Goal: Task Accomplishment & Management: Use online tool/utility

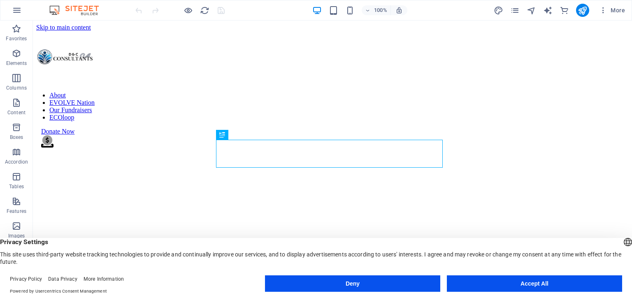
scroll to position [197, 0]
click at [515, 10] on icon "pages" at bounding box center [514, 10] width 9 height 9
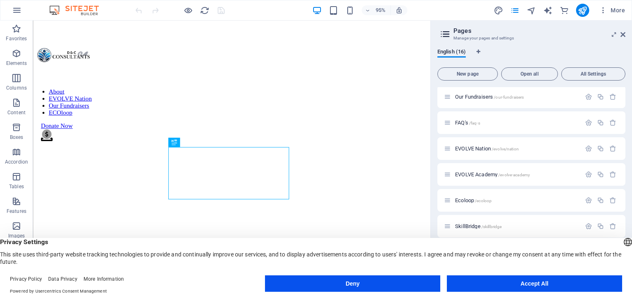
scroll to position [104, 0]
click at [489, 148] on span "EVOLVE Nation /evolve/nation" at bounding box center [487, 150] width 64 height 6
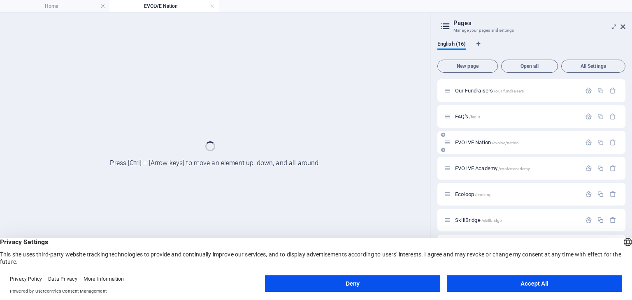
scroll to position [0, 0]
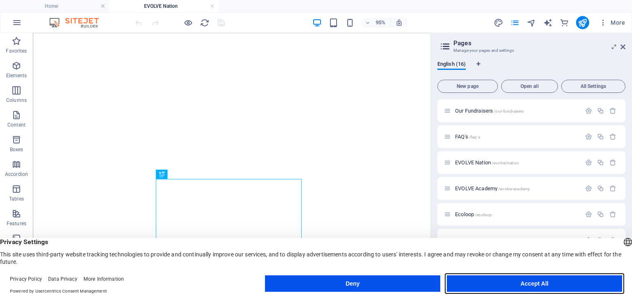
click at [0, 0] on button "Accept All" at bounding box center [0, 0] width 0 height 0
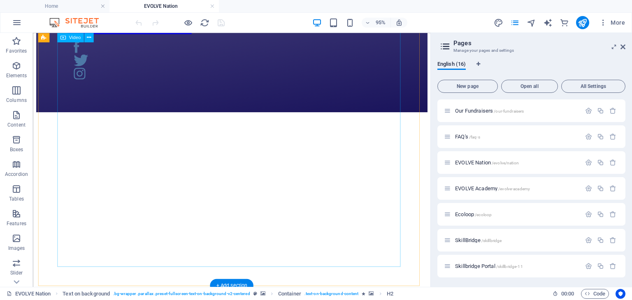
scroll to position [817, 0]
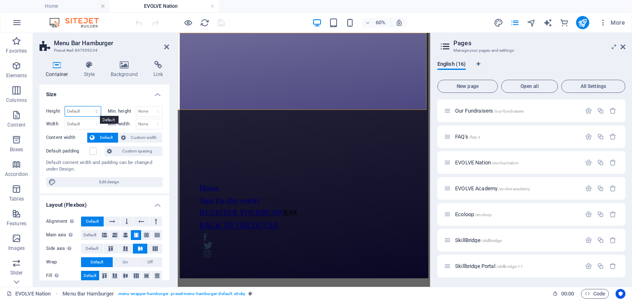
click at [97, 107] on select "Default px rem % vh vw" at bounding box center [83, 112] width 36 height 10
select select "px"
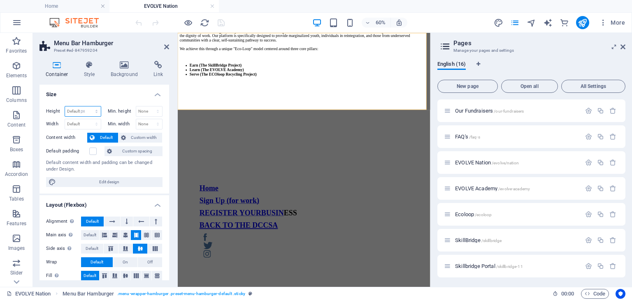
click at [88, 107] on select "Default px rem % vh vw" at bounding box center [83, 112] width 36 height 10
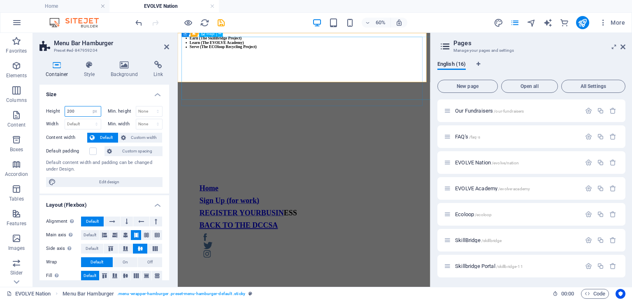
type input "200"
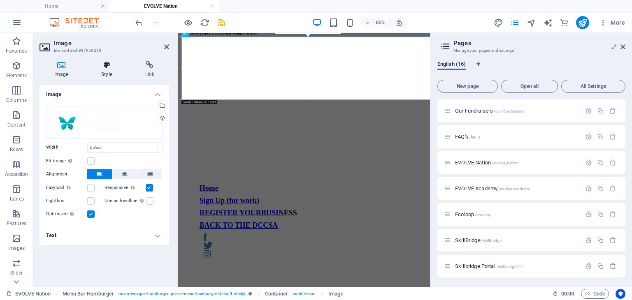
click at [112, 69] on h4 "Style" at bounding box center [108, 69] width 44 height 17
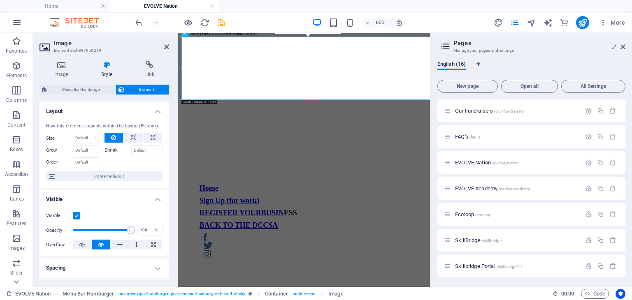
scroll to position [23, 0]
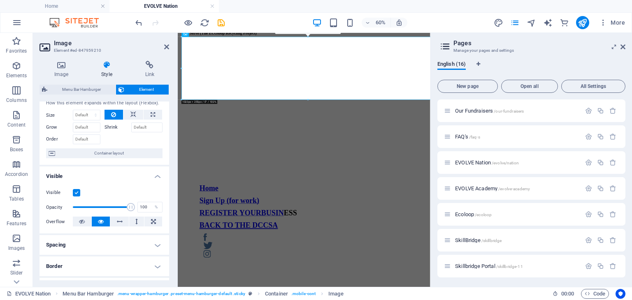
click at [130, 109] on div "How this element expands within the layout (Flexbox). Size Default auto px % 1/…" at bounding box center [104, 129] width 130 height 72
click at [130, 113] on icon at bounding box center [133, 115] width 6 height 10
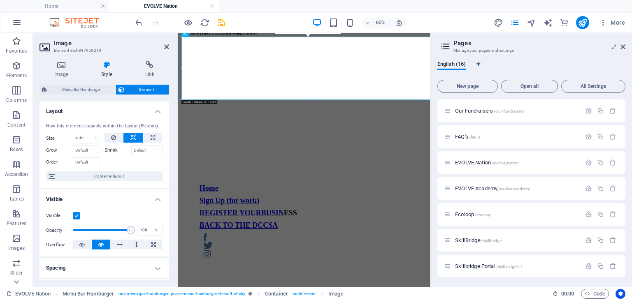
scroll to position [0, 0]
click at [94, 137] on select "Default auto px % 1/1 1/2 1/3 1/4 1/5 1/6 1/7 1/8 1/9 1/10" at bounding box center [86, 138] width 27 height 10
select select "px"
click at [87, 133] on select "Default auto px % 1/1 1/2 1/3 1/4 1/5 1/6 1/7 1/8 1/9 1/10" at bounding box center [86, 138] width 27 height 10
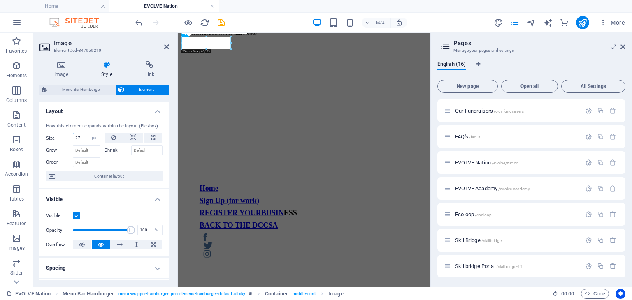
type input "2"
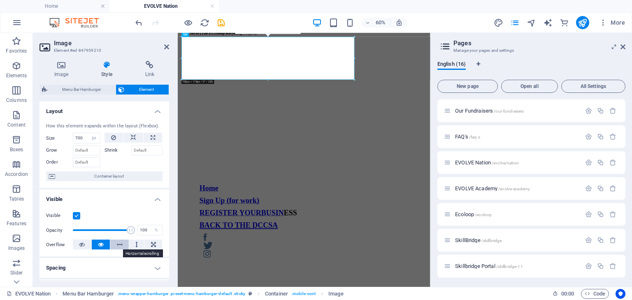
click at [118, 243] on icon at bounding box center [120, 245] width 6 height 10
click at [81, 139] on input "700" at bounding box center [86, 138] width 27 height 10
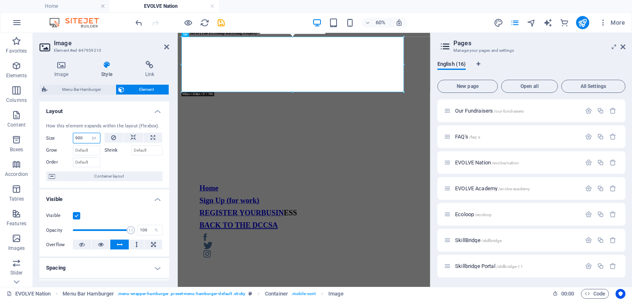
click at [81, 139] on input "900" at bounding box center [86, 138] width 27 height 10
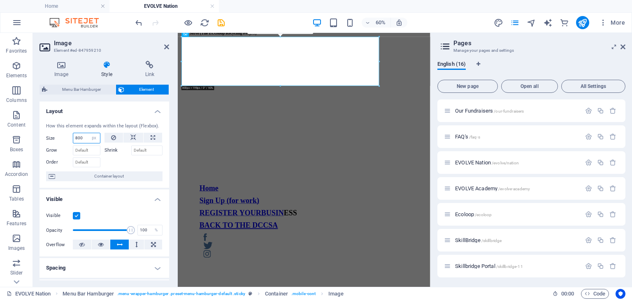
type input "800"
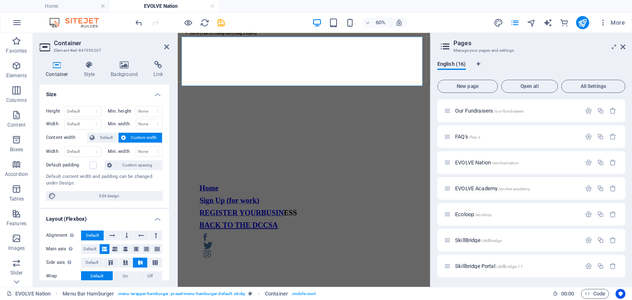
select select "px"
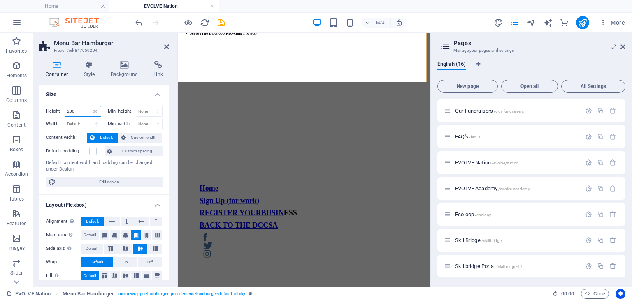
click at [78, 110] on input "200" at bounding box center [83, 112] width 36 height 10
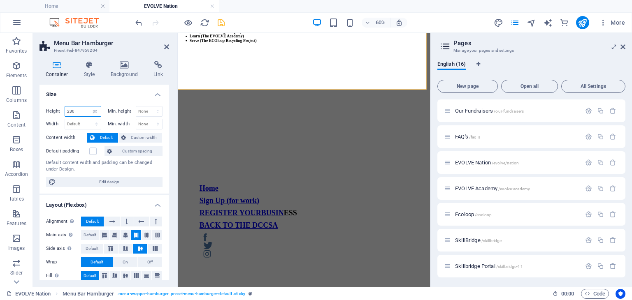
type input "230"
click at [219, 20] on icon "save" at bounding box center [220, 22] width 9 height 9
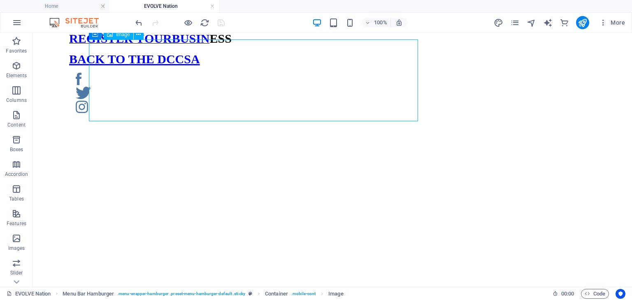
select select "px"
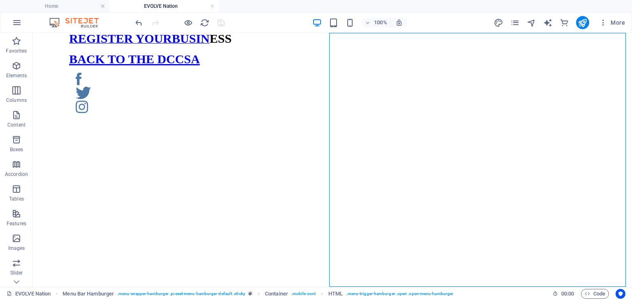
select select "%"
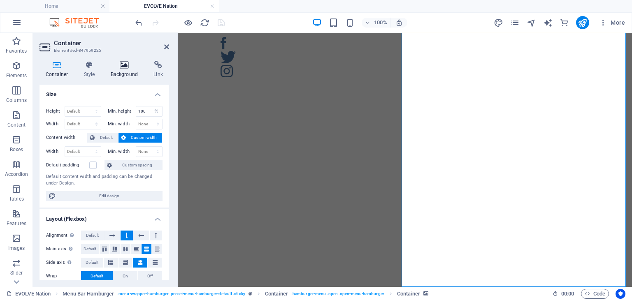
click at [127, 67] on icon at bounding box center [124, 65] width 40 height 8
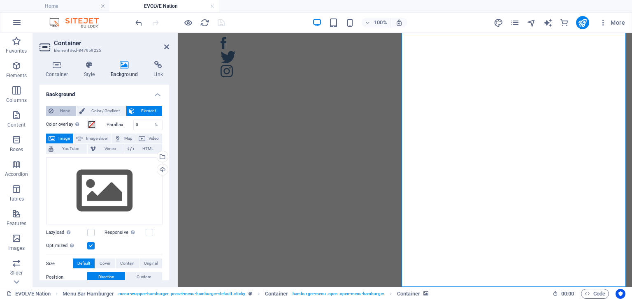
click at [53, 106] on icon at bounding box center [51, 111] width 5 height 10
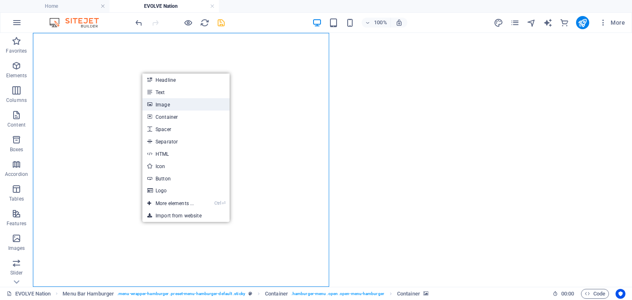
click at [174, 109] on link "Image" at bounding box center [185, 104] width 87 height 12
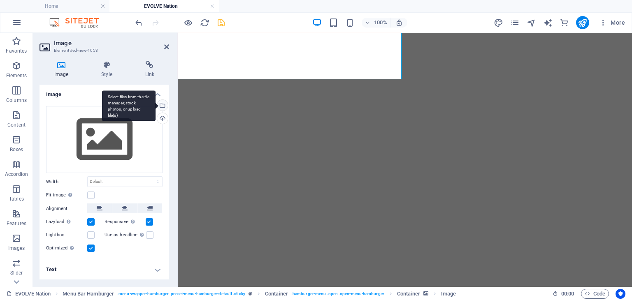
click at [166, 104] on div "Select files from the file manager, stock photos, or upload file(s)" at bounding box center [161, 106] width 12 height 12
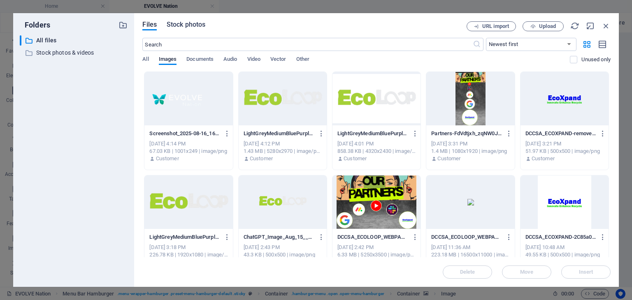
click at [179, 24] on span "Stock photos" at bounding box center [186, 25] width 39 height 10
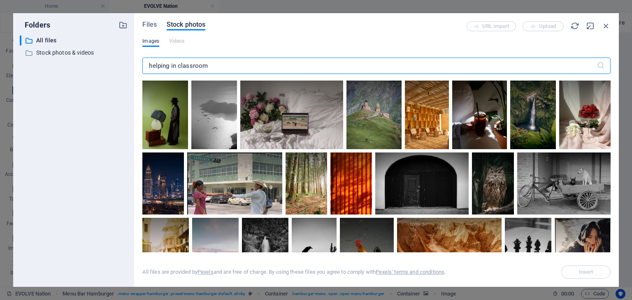
type input "helping in classroom"
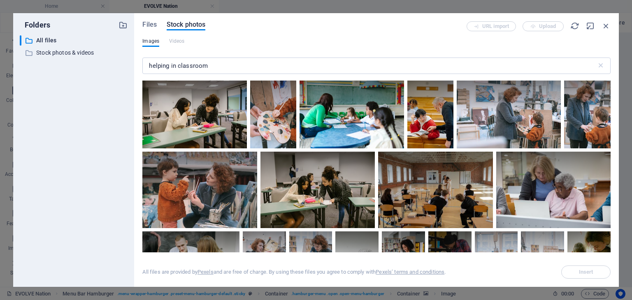
scroll to position [294, 0]
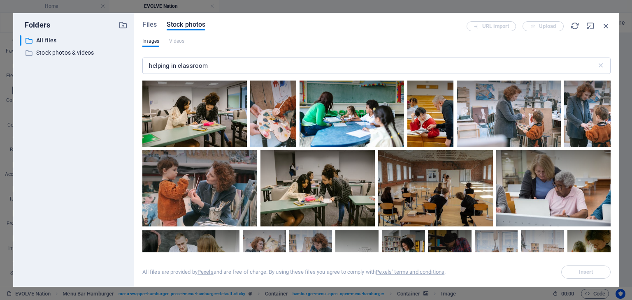
click at [319, 191] on div at bounding box center [317, 188] width 114 height 76
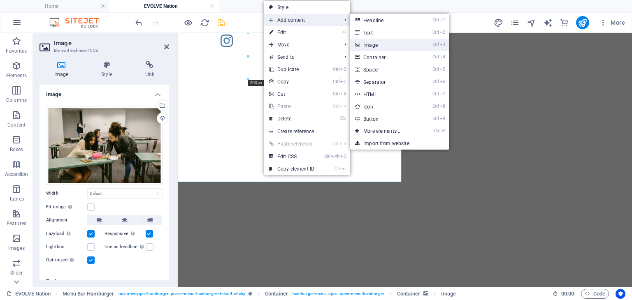
click at [391, 44] on link "Ctrl 3 Image" at bounding box center [384, 45] width 68 height 12
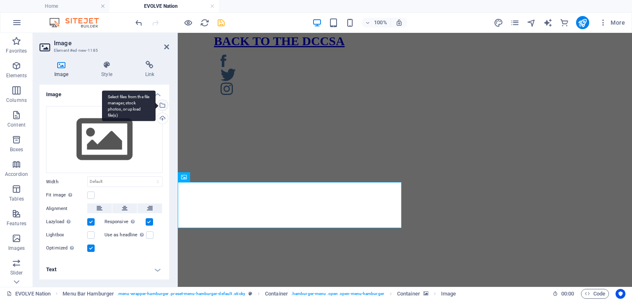
click at [163, 106] on div "Select files from the file manager, stock photos, or upload file(s)" at bounding box center [161, 106] width 12 height 12
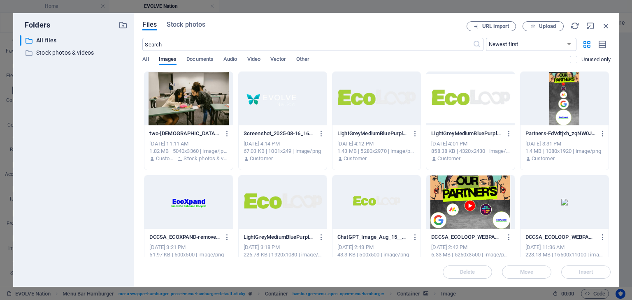
click at [189, 33] on div "Files Stock photos URL import Upload ​ Newest first Oldest first Name (A-Z) Nam…" at bounding box center [376, 149] width 468 height 257
click at [188, 25] on span "Stock photos" at bounding box center [186, 25] width 39 height 10
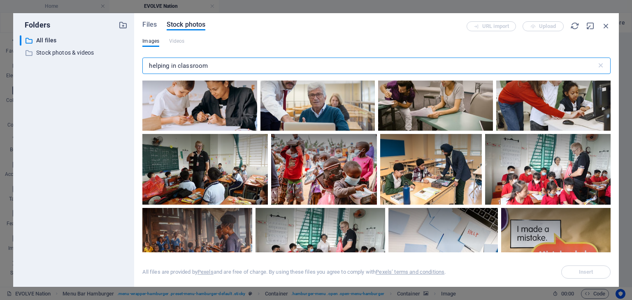
scroll to position [669, 0]
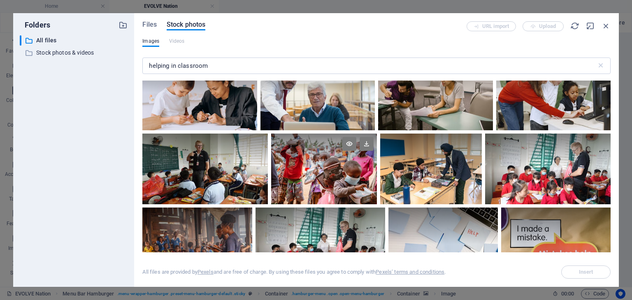
click at [307, 156] on div at bounding box center [324, 151] width 106 height 35
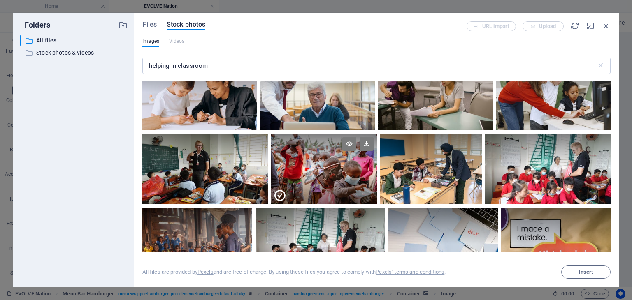
click at [307, 156] on div at bounding box center [324, 151] width 106 height 35
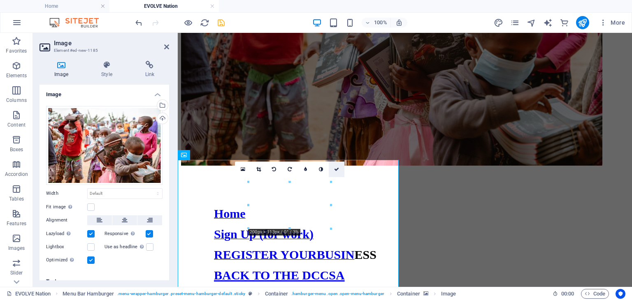
click at [335, 170] on icon at bounding box center [336, 169] width 5 height 5
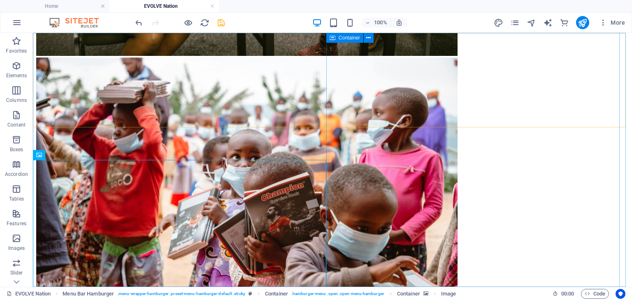
scroll to position [0, 0]
click at [136, 176] on figure at bounding box center [332, 199] width 592 height 283
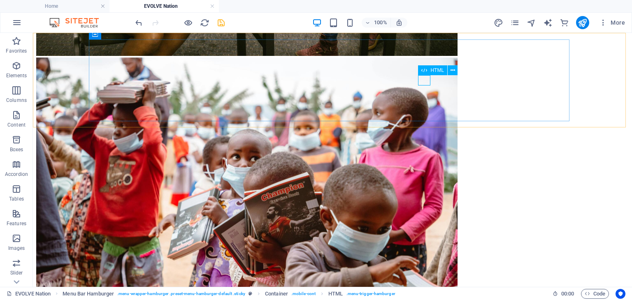
click at [429, 69] on div "HTML" at bounding box center [432, 70] width 29 height 10
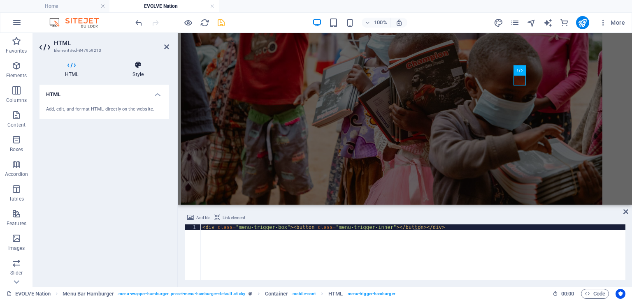
click at [148, 73] on h4 "Style" at bounding box center [138, 69] width 62 height 17
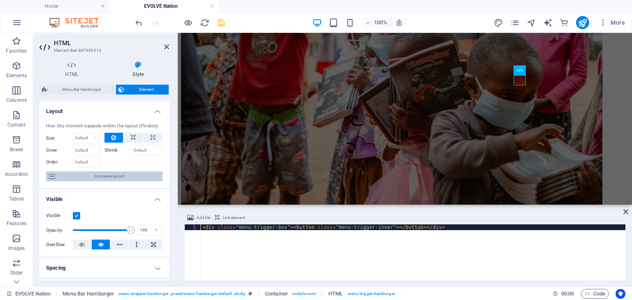
click at [109, 178] on span "Container layout" at bounding box center [109, 176] width 102 height 10
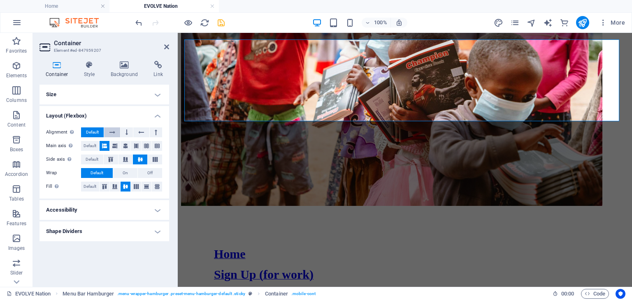
click at [111, 133] on icon at bounding box center [112, 132] width 6 height 10
click at [138, 147] on icon at bounding box center [136, 146] width 5 height 10
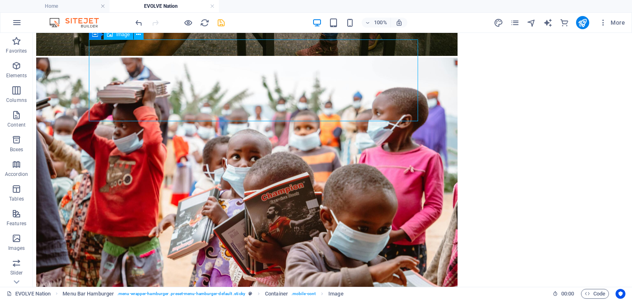
select select "px"
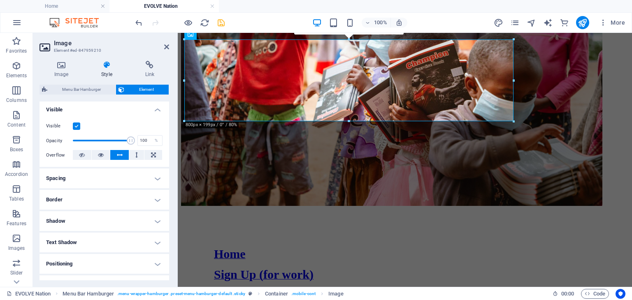
scroll to position [90, 0]
click at [93, 186] on h4 "Spacing" at bounding box center [104, 178] width 130 height 20
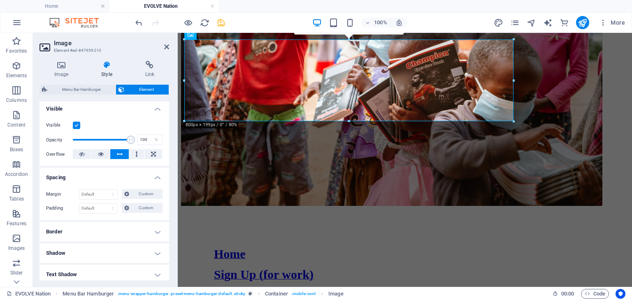
click at [82, 229] on h4 "Border" at bounding box center [104, 232] width 130 height 20
click at [82, 229] on h4 "Border" at bounding box center [104, 229] width 130 height 15
click at [77, 248] on h4 "Shadow" at bounding box center [104, 253] width 130 height 20
click at [77, 248] on h4 "Shadow" at bounding box center [104, 250] width 130 height 15
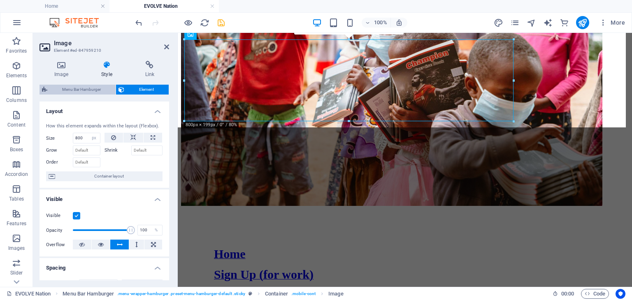
click at [79, 86] on span "Menu Bar Hamburger" at bounding box center [81, 90] width 63 height 10
select select "rem"
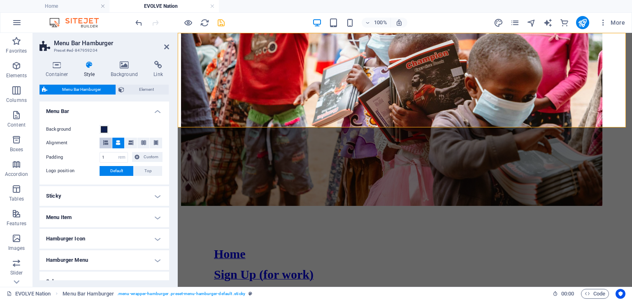
click at [105, 143] on icon at bounding box center [105, 142] width 5 height 5
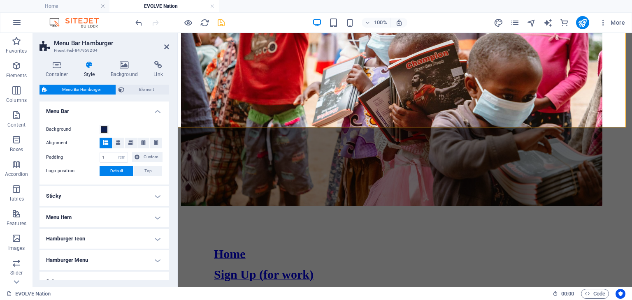
click at [218, 22] on icon "save" at bounding box center [220, 22] width 9 height 9
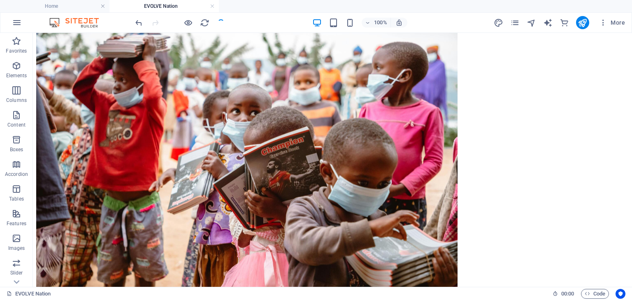
scroll to position [862, 0]
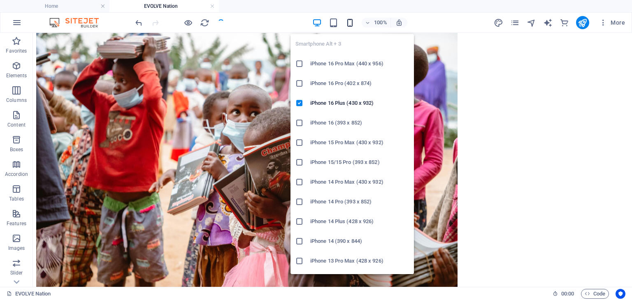
click at [351, 20] on icon "button" at bounding box center [349, 22] width 9 height 9
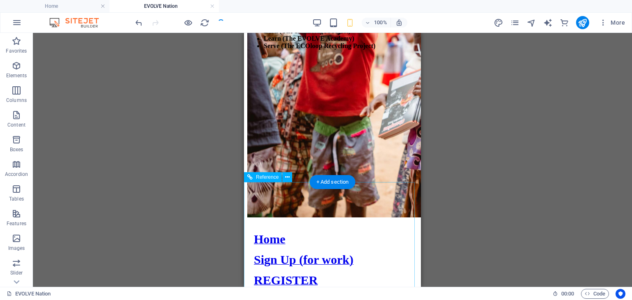
scroll to position [625, 0]
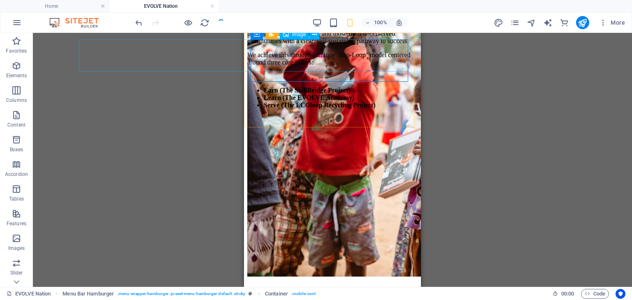
select select "px"
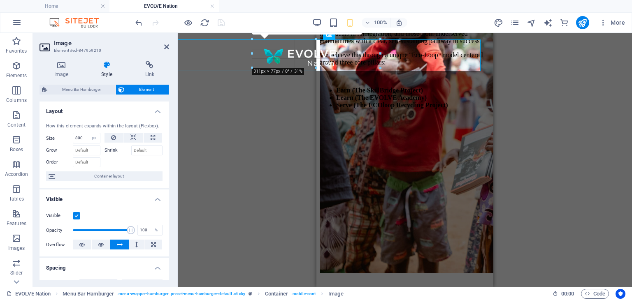
drag, startPoint x: 250, startPoint y: 55, endPoint x: 266, endPoint y: 55, distance: 15.2
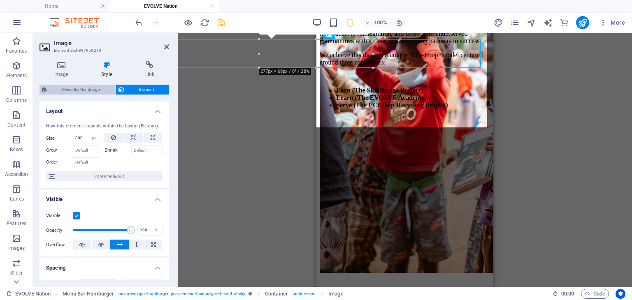
click at [86, 90] on span "Menu Bar Hamburger" at bounding box center [81, 90] width 63 height 10
select select "rem"
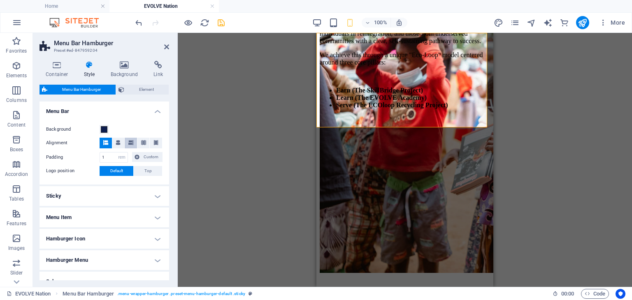
click at [128, 140] on icon at bounding box center [130, 142] width 5 height 5
click at [126, 137] on div "Background Alignment Padding 1 px rem % vh vw Custom Custom 1 px rem % vh vw 1 …" at bounding box center [104, 150] width 133 height 68
click at [118, 143] on icon at bounding box center [118, 142] width 5 height 5
click at [218, 21] on icon "save" at bounding box center [220, 22] width 9 height 9
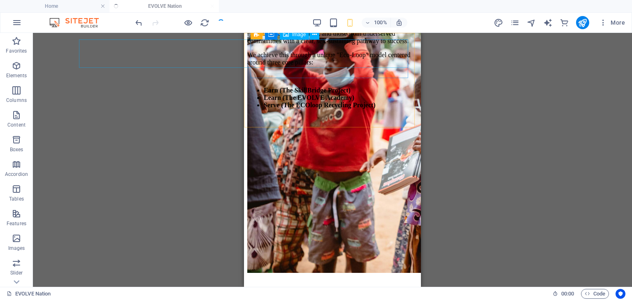
select select "px"
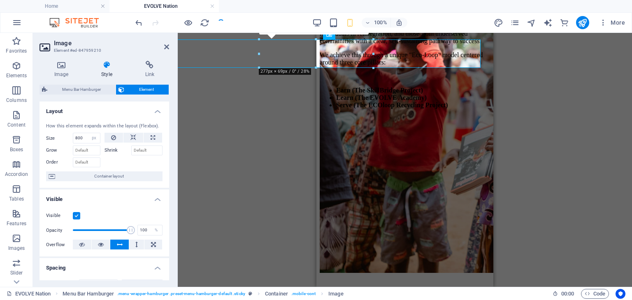
click at [298, 53] on div "H2 Text on background Container Container Menu Bar Hamburger Image Menu Bar Ham…" at bounding box center [405, 160] width 454 height 254
drag, startPoint x: 614, startPoint y: 86, endPoint x: 415, endPoint y: 42, distance: 204.2
drag, startPoint x: 623, startPoint y: 85, endPoint x: 332, endPoint y: 51, distance: 293.4
click at [144, 65] on icon at bounding box center [149, 65] width 39 height 8
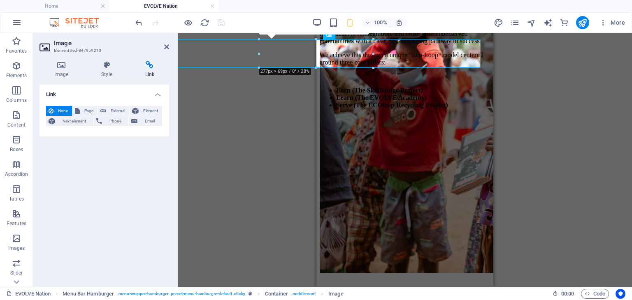
click at [144, 65] on icon at bounding box center [149, 65] width 39 height 8
click at [117, 65] on icon at bounding box center [106, 65] width 40 height 8
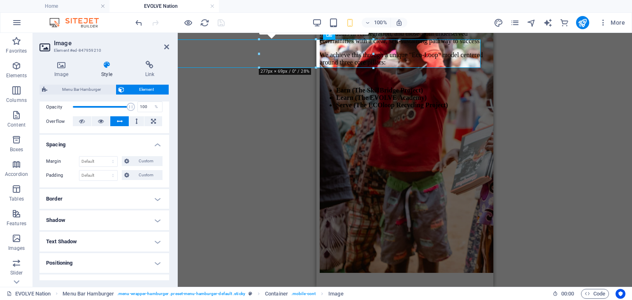
scroll to position [126, 0]
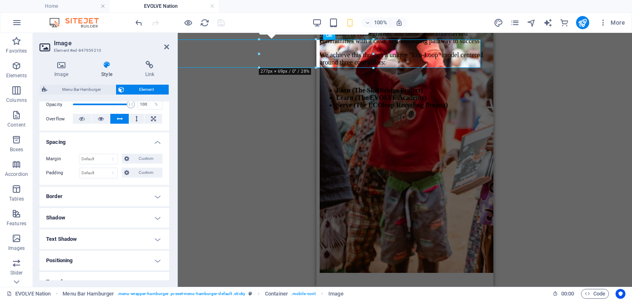
click at [84, 203] on h4 "Border" at bounding box center [104, 197] width 130 height 20
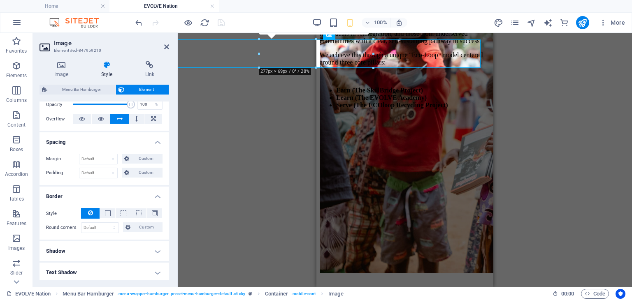
click at [70, 244] on h4 "Shadow" at bounding box center [104, 251] width 130 height 20
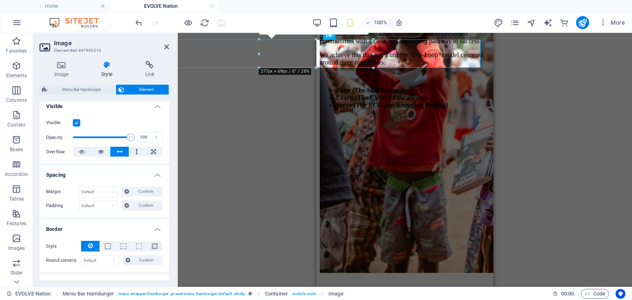
scroll to position [0, 0]
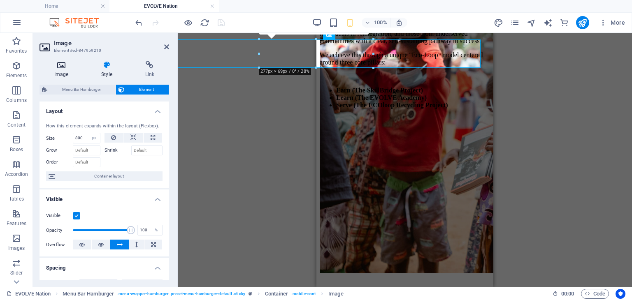
click at [65, 74] on h4 "Image" at bounding box center [62, 69] width 47 height 17
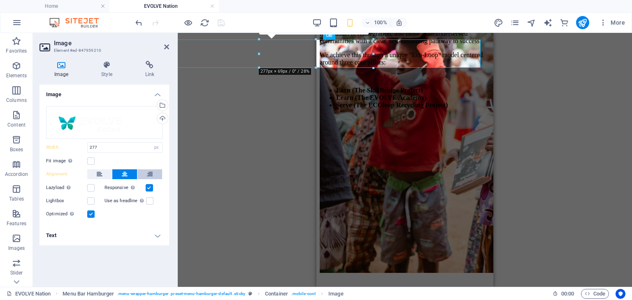
click at [148, 170] on icon at bounding box center [150, 174] width 6 height 10
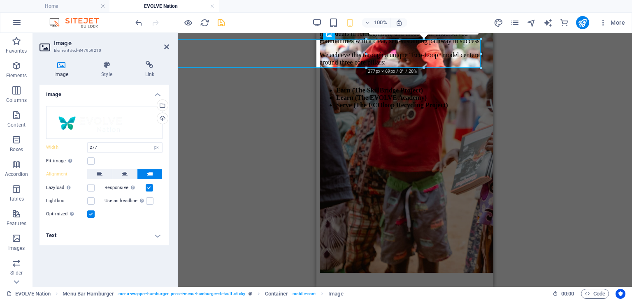
click at [223, 177] on div "H2 Text on background Container Container Menu Bar Hamburger Image Menu Bar Ham…" at bounding box center [405, 160] width 454 height 254
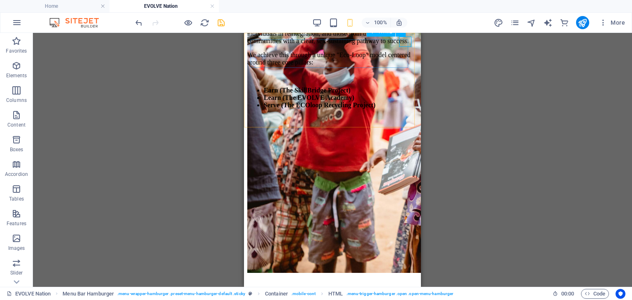
click at [382, 63] on span "HTML" at bounding box center [382, 62] width 14 height 5
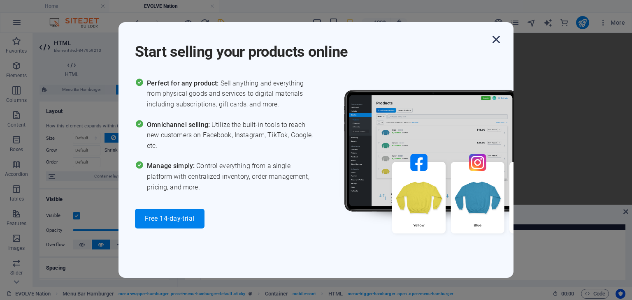
click at [496, 40] on icon "button" at bounding box center [496, 39] width 15 height 15
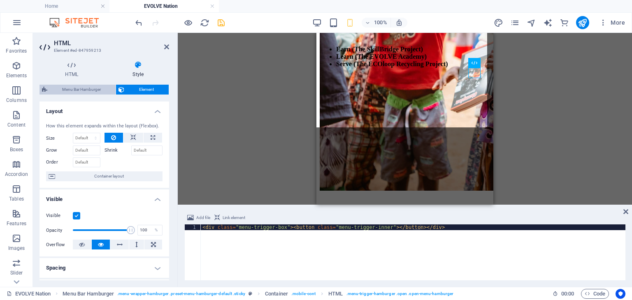
click at [95, 88] on span "Menu Bar Hamburger" at bounding box center [81, 90] width 63 height 10
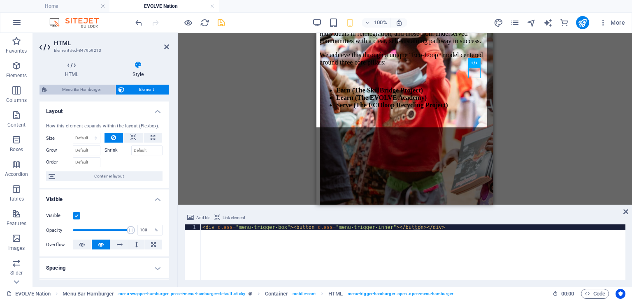
select select "rem"
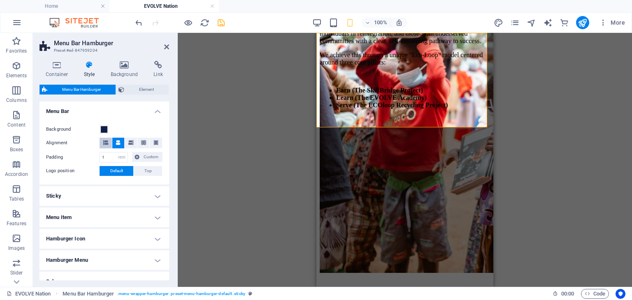
click at [104, 141] on icon at bounding box center [105, 142] width 5 height 5
click at [122, 89] on icon at bounding box center [121, 90] width 6 height 10
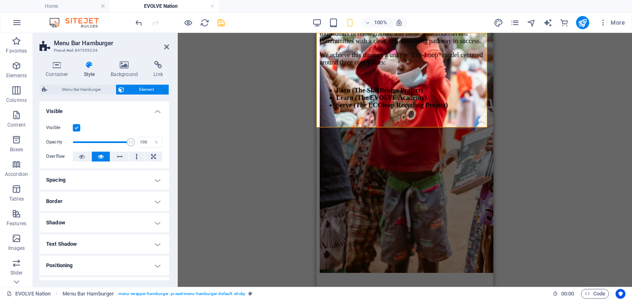
click at [100, 183] on h4 "Spacing" at bounding box center [104, 180] width 130 height 20
click at [78, 237] on h4 "Border" at bounding box center [104, 235] width 130 height 20
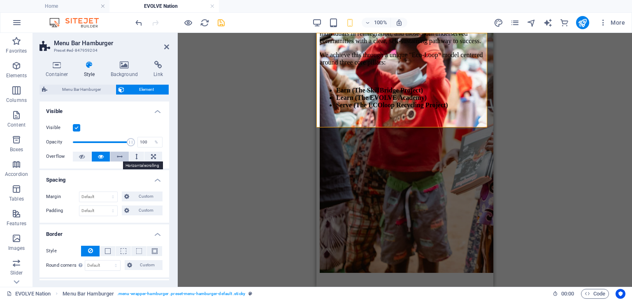
click at [121, 158] on icon at bounding box center [120, 157] width 6 height 10
click at [123, 78] on h4 "Background" at bounding box center [125, 69] width 43 height 17
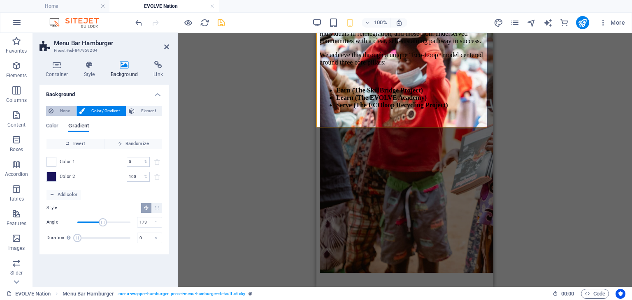
click at [67, 112] on span "None" at bounding box center [65, 111] width 18 height 10
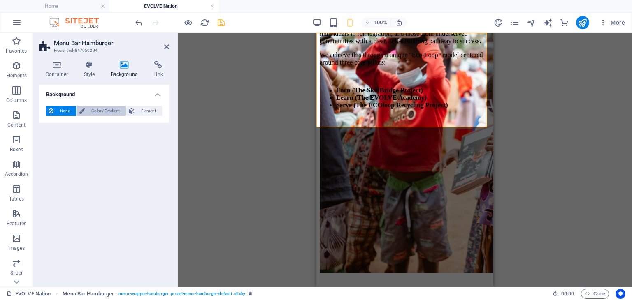
click at [97, 109] on span "Color / Gradient" at bounding box center [105, 111] width 36 height 10
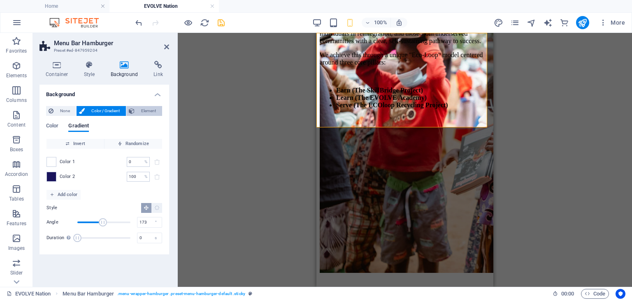
click at [138, 115] on span "Element" at bounding box center [148, 111] width 23 height 10
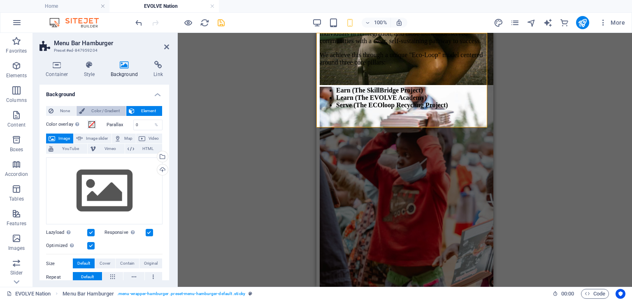
click at [114, 113] on span "Color / Gradient" at bounding box center [105, 111] width 36 height 10
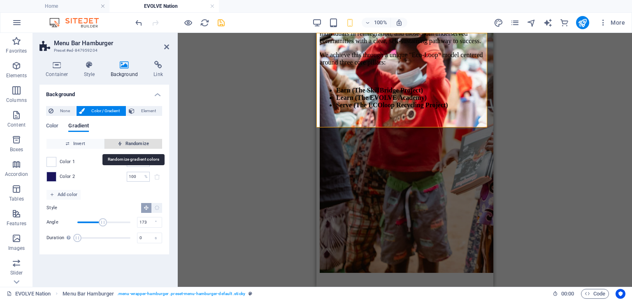
click at [136, 142] on span "Randomize" at bounding box center [133, 144] width 51 height 10
type input "83"
type input "211"
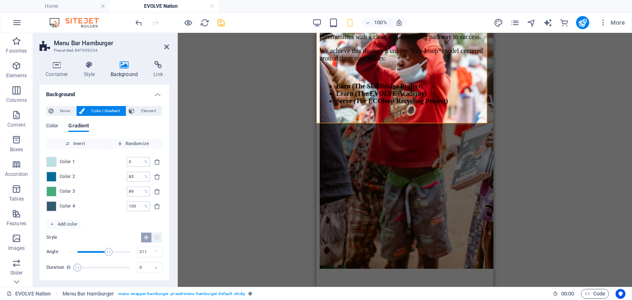
scroll to position [628, 0]
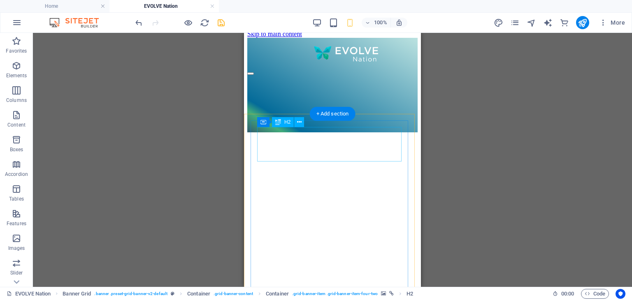
scroll to position [0, 0]
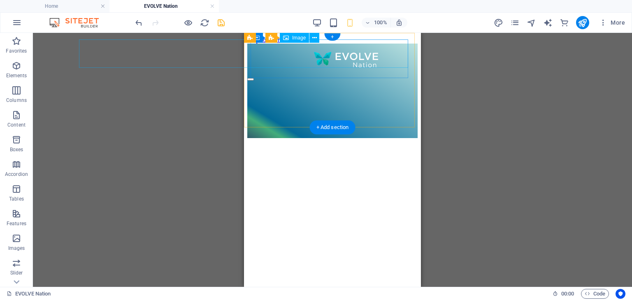
click at [349, 60] on figure at bounding box center [332, 59] width 170 height 30
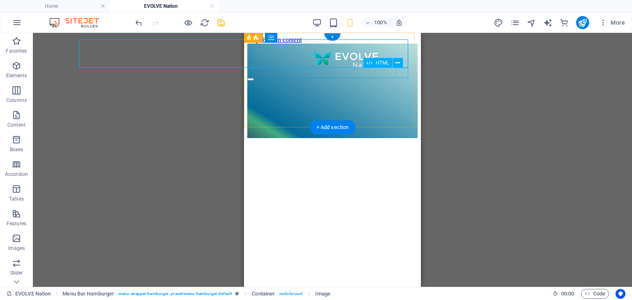
click at [400, 77] on div at bounding box center [332, 77] width 170 height 7
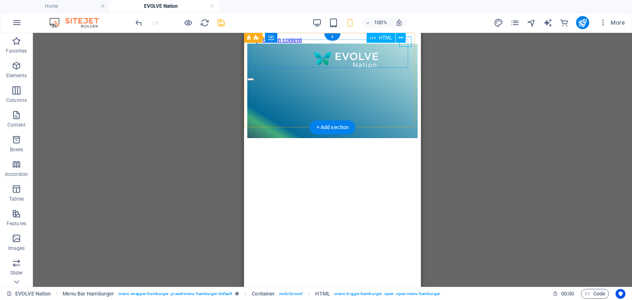
click at [406, 74] on div at bounding box center [332, 77] width 170 height 7
click at [290, 112] on div "Home Sign Up (for work) REGISTER YOUR BUSIN E SS BACK TO THE DCCSA" at bounding box center [332, 91] width 170 height 95
select select "px"
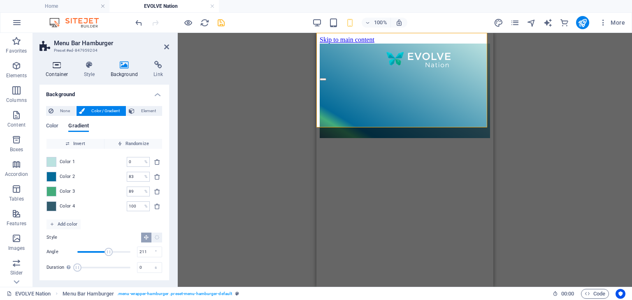
click at [67, 71] on h4 "Container" at bounding box center [58, 69] width 38 height 17
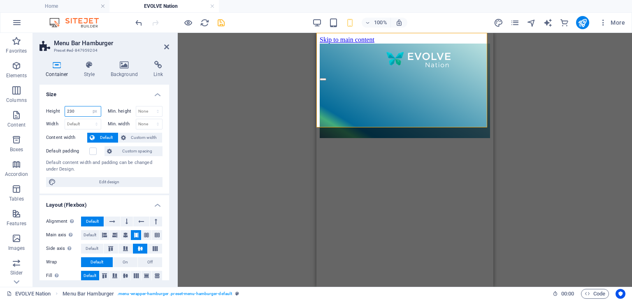
click at [76, 110] on input "230" at bounding box center [83, 112] width 36 height 10
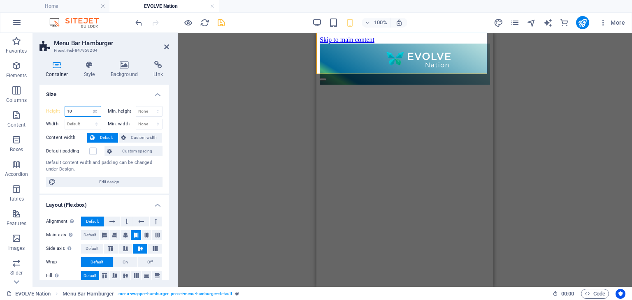
type input "1"
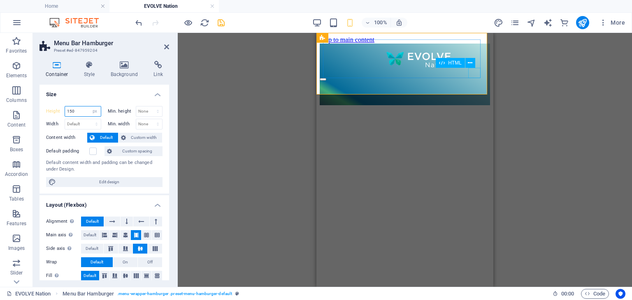
type input "150"
click at [475, 74] on div at bounding box center [405, 77] width 170 height 7
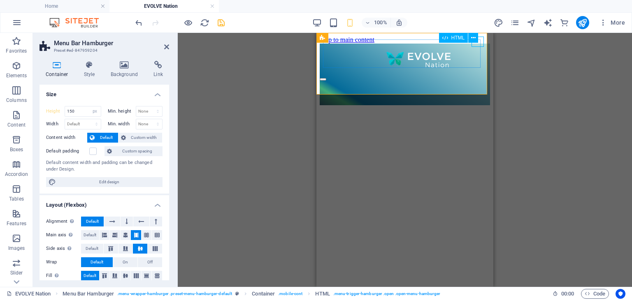
click at [478, 41] on div "HTML" at bounding box center [461, 38] width 45 height 10
click at [452, 41] on div "HTML" at bounding box center [453, 38] width 29 height 10
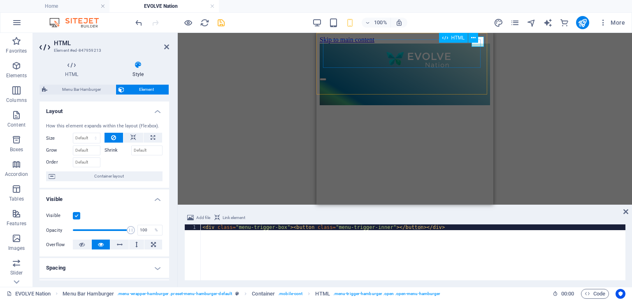
click at [478, 42] on div "HTML" at bounding box center [461, 38] width 45 height 10
click at [481, 74] on div at bounding box center [405, 77] width 170 height 7
click at [451, 65] on span "HTML" at bounding box center [455, 62] width 14 height 5
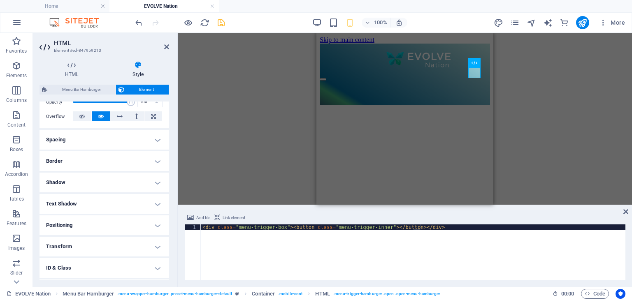
scroll to position [128, 0]
click at [90, 226] on h4 "Positioning" at bounding box center [104, 225] width 130 height 20
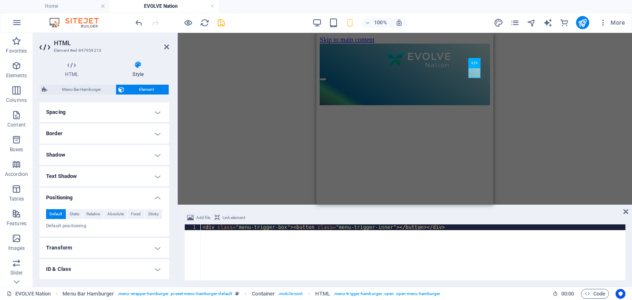
scroll to position [156, 0]
click at [78, 216] on span "Static" at bounding box center [74, 214] width 10 height 10
click at [104, 213] on button "Absolute" at bounding box center [115, 214] width 23 height 10
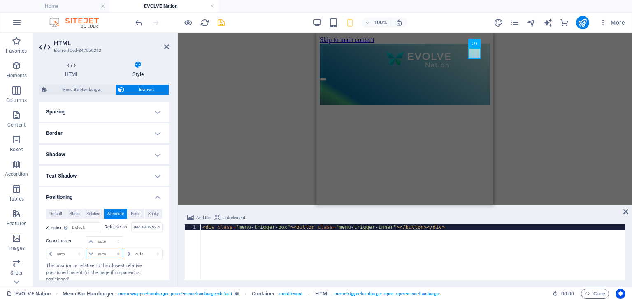
click at [92, 252] on select "auto px rem % em" at bounding box center [104, 254] width 36 height 10
click at [114, 242] on select "auto px rem % em" at bounding box center [104, 242] width 36 height 10
click at [72, 239] on div at bounding box center [65, 242] width 39 height 12
click at [104, 241] on select "auto px rem % em" at bounding box center [104, 242] width 36 height 10
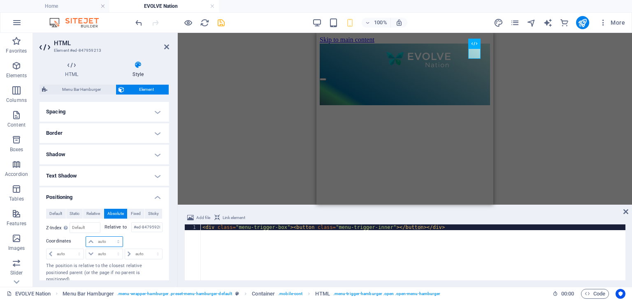
select select "px"
click at [110, 237] on select "auto px rem % em" at bounding box center [104, 242] width 36 height 10
type input "7"
type input "80"
click at [69, 250] on select "auto px rem % em" at bounding box center [64, 254] width 37 height 10
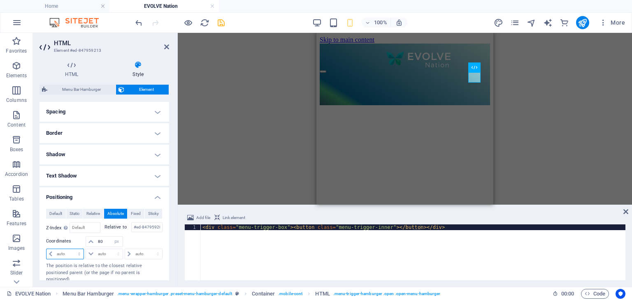
select select "px"
click at [72, 249] on select "auto px rem % em" at bounding box center [64, 254] width 37 height 10
type input "6"
type input "7"
type input "200"
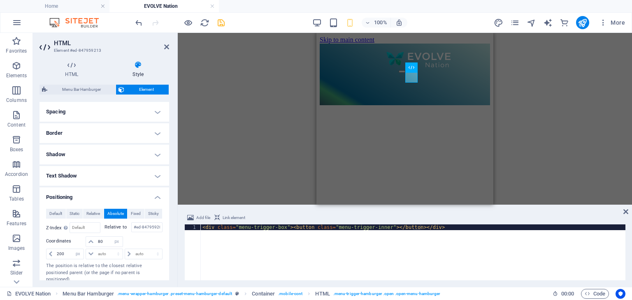
click at [253, 160] on div "Container H2 Text on background Text on background Container Menu Bar Hamburger…" at bounding box center [405, 119] width 454 height 172
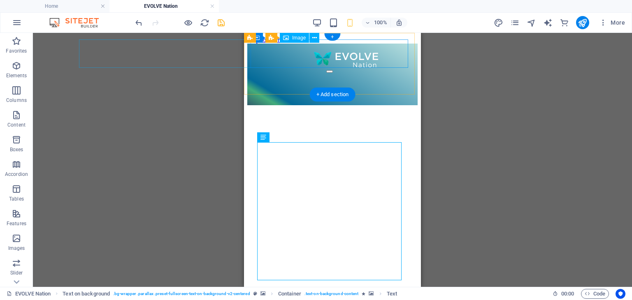
click at [342, 55] on figure at bounding box center [332, 59] width 170 height 30
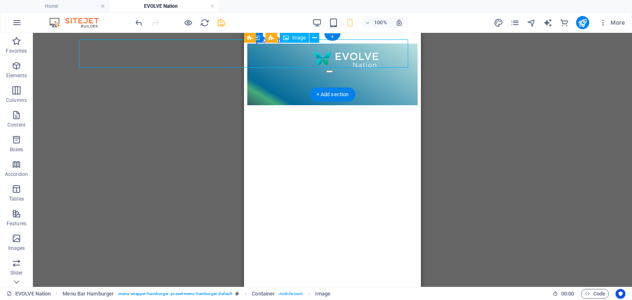
click at [342, 55] on figure at bounding box center [332, 59] width 170 height 30
select select "px"
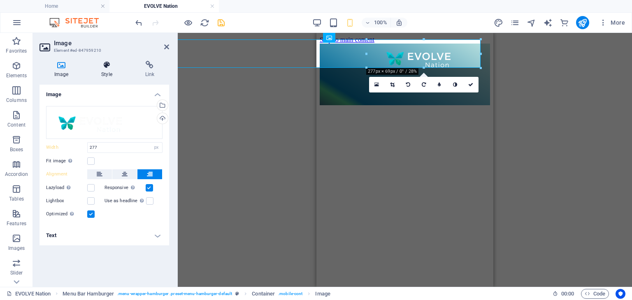
click at [111, 67] on icon at bounding box center [106, 65] width 40 height 8
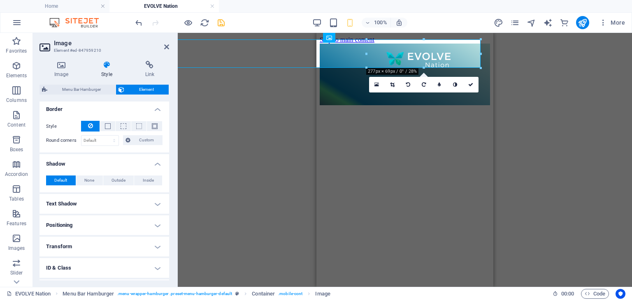
scroll to position [212, 0]
click at [75, 227] on h4 "Positioning" at bounding box center [104, 226] width 130 height 20
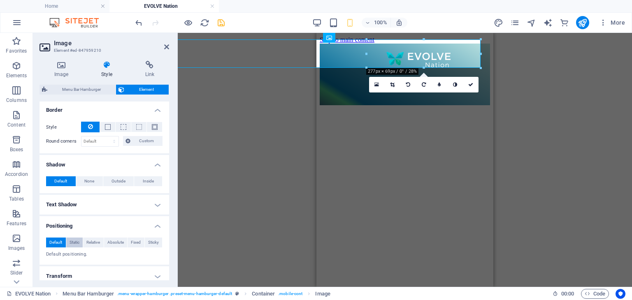
click at [76, 242] on span "Static" at bounding box center [74, 243] width 10 height 10
click at [117, 242] on span "Absolute" at bounding box center [115, 243] width 16 height 10
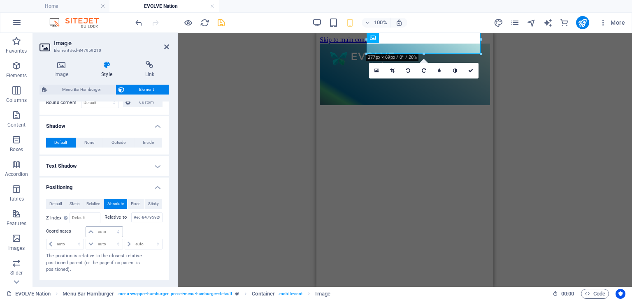
scroll to position [255, 0]
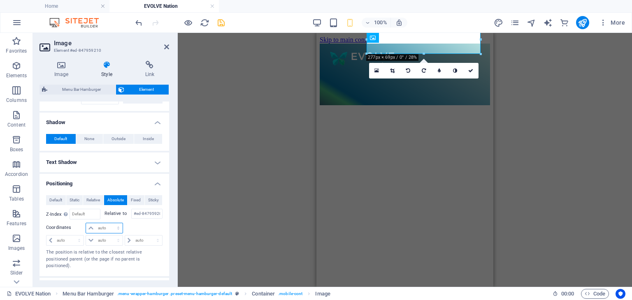
click at [107, 227] on select "auto px rem % em" at bounding box center [104, 228] width 36 height 10
select select "px"
click at [110, 223] on select "auto px rem % em" at bounding box center [104, 228] width 36 height 10
type input "0"
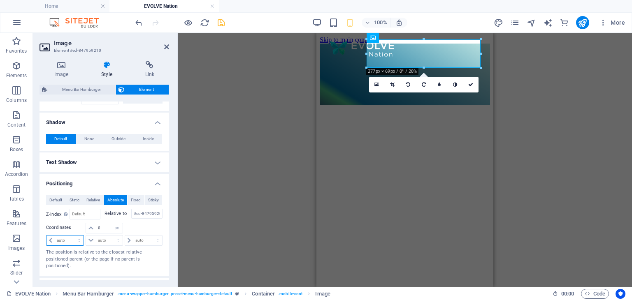
click at [62, 238] on select "auto px rem % em" at bounding box center [64, 241] width 37 height 10
select select "px"
click at [72, 236] on select "auto px rem % em" at bounding box center [64, 241] width 37 height 10
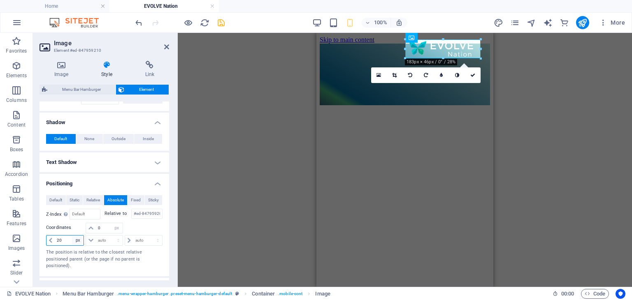
type input "2"
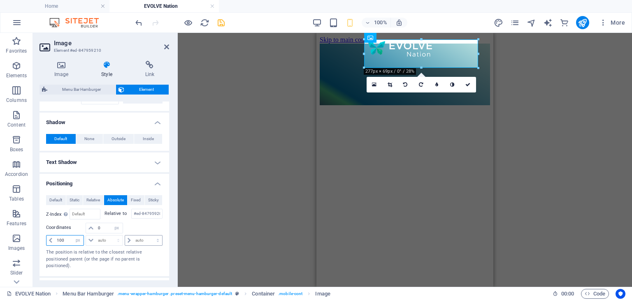
type input "100"
click at [139, 240] on select "auto px rem % em" at bounding box center [143, 241] width 37 height 10
select select "px"
click at [149, 236] on select "auto px rem % em" at bounding box center [143, 241] width 37 height 10
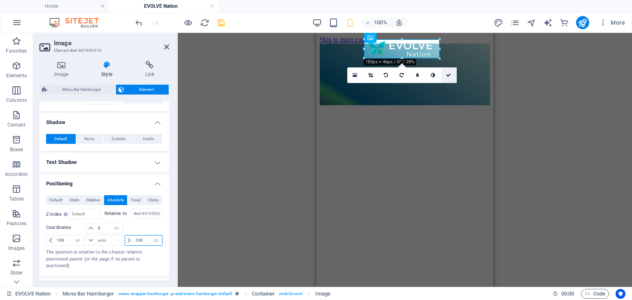
type input "100"
click at [450, 76] on icon at bounding box center [448, 75] width 5 height 5
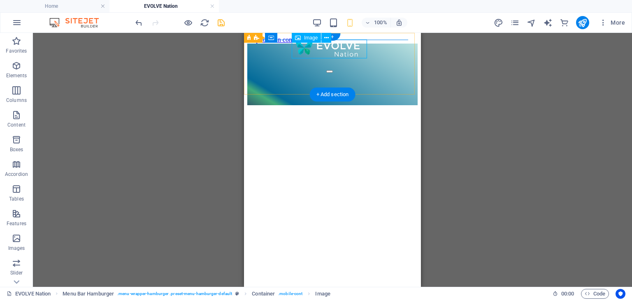
click at [322, 52] on figure at bounding box center [332, 48] width 95 height 30
click at [249, 52] on div "Home Sign Up (for work) REGISTER YOUR BUSIN E SS BACK TO THE DCCSA" at bounding box center [332, 75] width 170 height 62
select select "px"
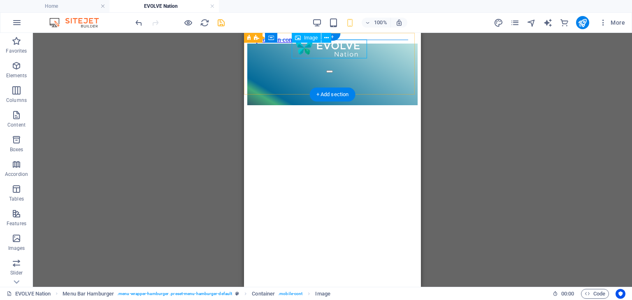
select select "px"
click at [325, 56] on figure at bounding box center [332, 48] width 95 height 30
select select "px"
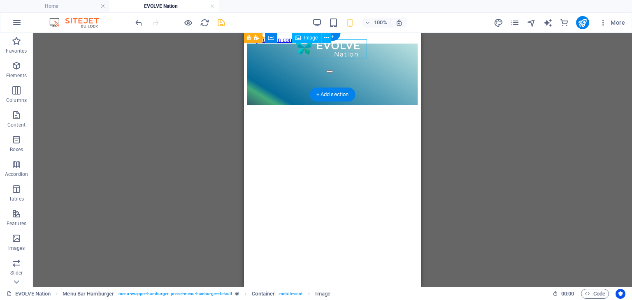
select select "px"
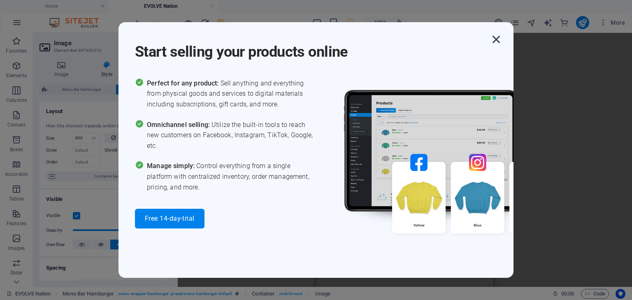
click at [497, 42] on icon "button" at bounding box center [496, 39] width 15 height 15
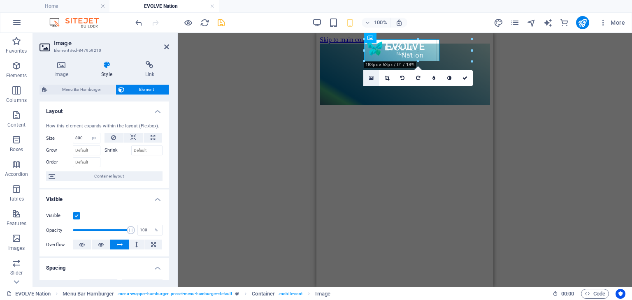
drag, startPoint x: 364, startPoint y: 57, endPoint x: 348, endPoint y: 68, distance: 19.3
click at [348, 68] on div "Container H2 Text on background Text on background Container Image Menu Bar Ham…" at bounding box center [404, 160] width 177 height 254
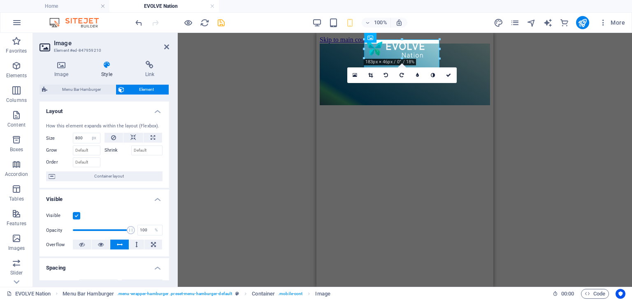
click at [521, 60] on div "Container H2 Text on background Text on background Container Image Menu Bar Ham…" at bounding box center [405, 160] width 454 height 254
click at [450, 75] on icon at bounding box center [448, 75] width 5 height 5
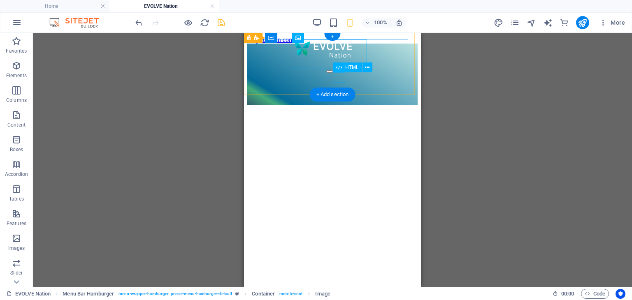
click at [333, 73] on div at bounding box center [329, 69] width 7 height 7
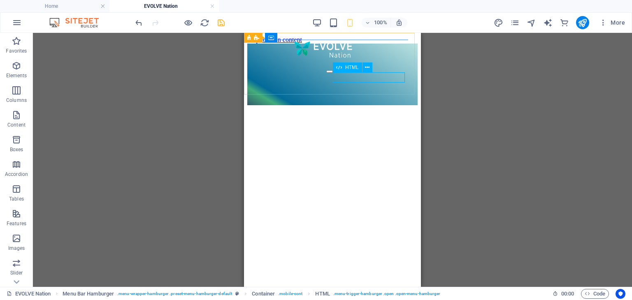
click at [347, 67] on span "HTML" at bounding box center [352, 67] width 14 height 5
select select "px"
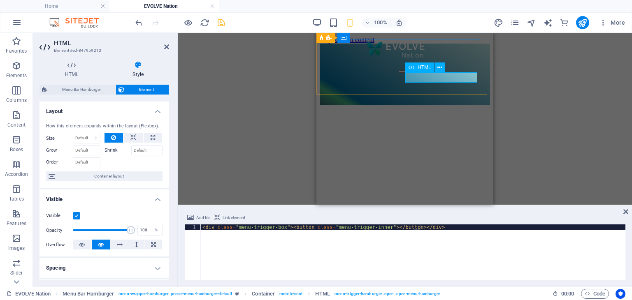
click at [405, 73] on div at bounding box center [401, 69] width 7 height 7
click at [410, 65] on icon at bounding box center [411, 68] width 6 height 10
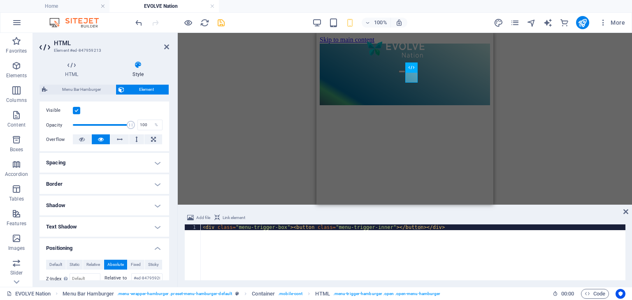
scroll to position [107, 0]
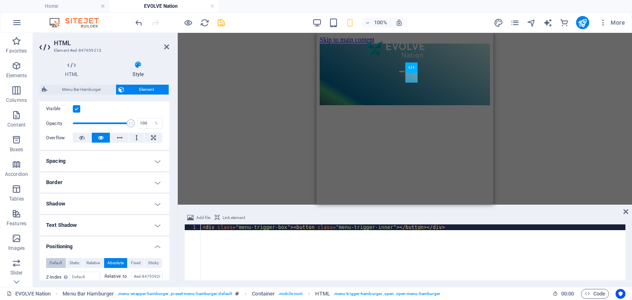
click at [58, 264] on span "Default" at bounding box center [55, 263] width 13 height 10
click at [283, 70] on div "Container H2 Text on background Text on background Container Image Menu Bar Ham…" at bounding box center [405, 119] width 454 height 172
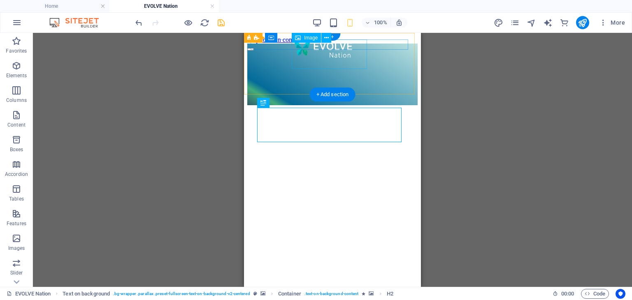
click at [331, 61] on figure at bounding box center [332, 48] width 95 height 31
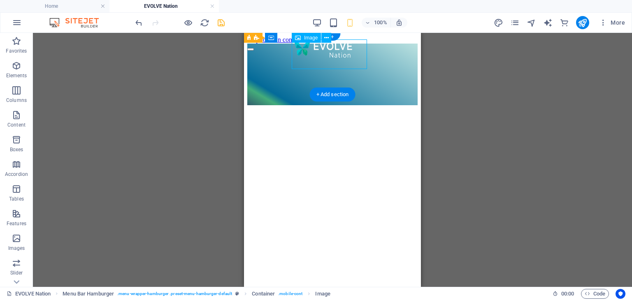
click at [331, 61] on figure at bounding box center [332, 48] width 95 height 31
select select "px"
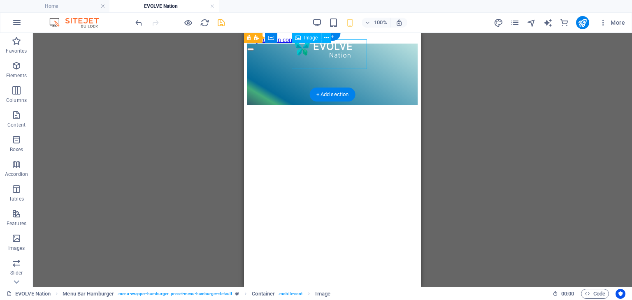
select select "px"
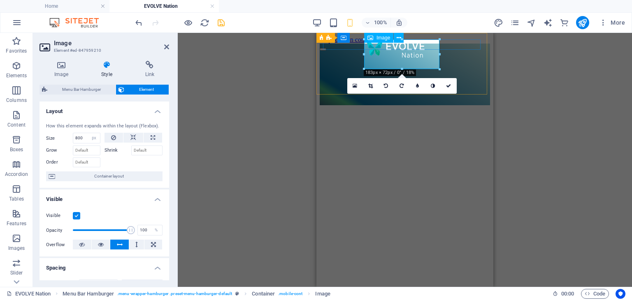
click at [399, 54] on figure at bounding box center [404, 48] width 95 height 31
click at [428, 63] on figure at bounding box center [404, 48] width 95 height 31
click at [73, 76] on h4 "Image" at bounding box center [62, 69] width 47 height 17
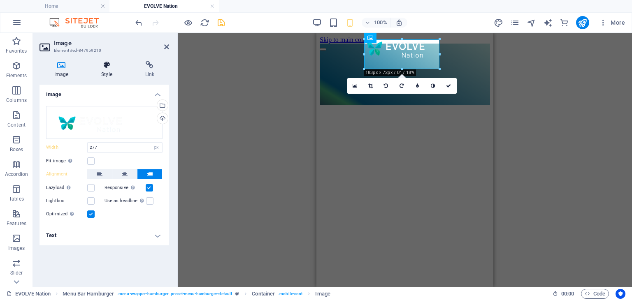
click at [109, 65] on icon at bounding box center [106, 65] width 40 height 8
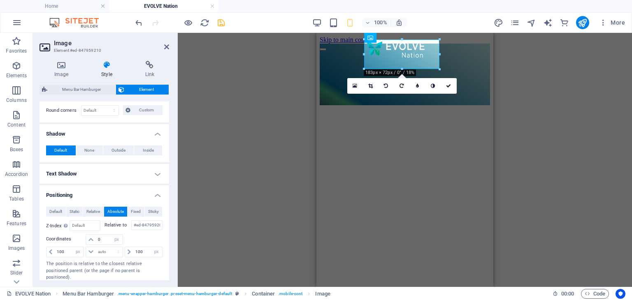
scroll to position [258, 0]
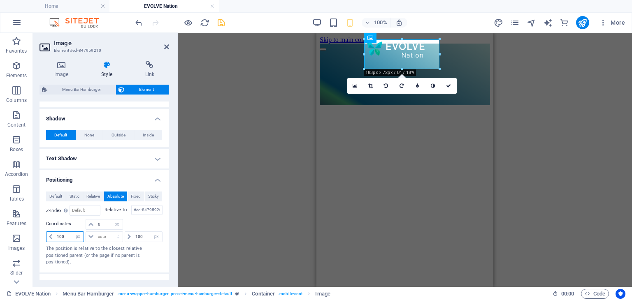
click at [66, 236] on input "100" at bounding box center [69, 237] width 29 height 10
type input "1"
click at [202, 234] on div "Container H2 Text on background Text on background Container Image Menu Bar Ham…" at bounding box center [405, 160] width 454 height 254
click at [71, 237] on input "number" at bounding box center [69, 237] width 29 height 10
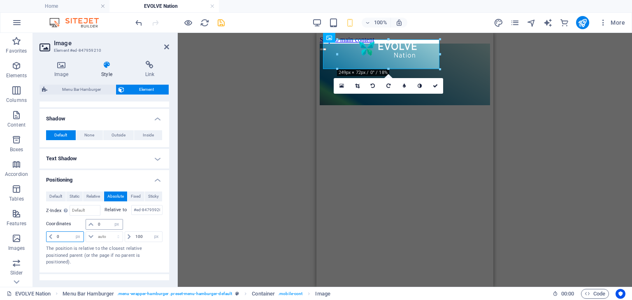
type input "0"
click at [100, 223] on input "0" at bounding box center [109, 225] width 26 height 10
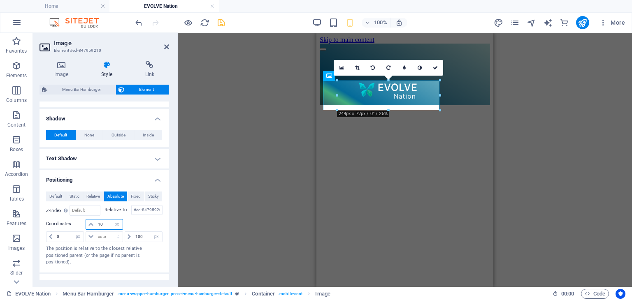
type input "1"
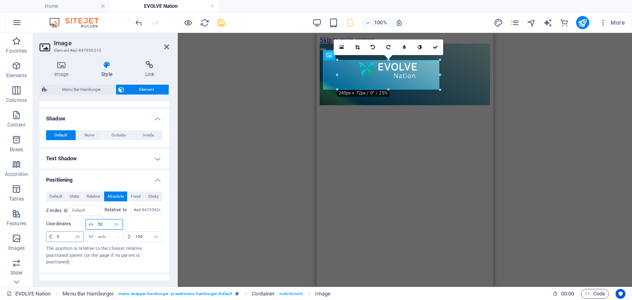
type input "50"
click at [61, 238] on input "0" at bounding box center [69, 237] width 29 height 10
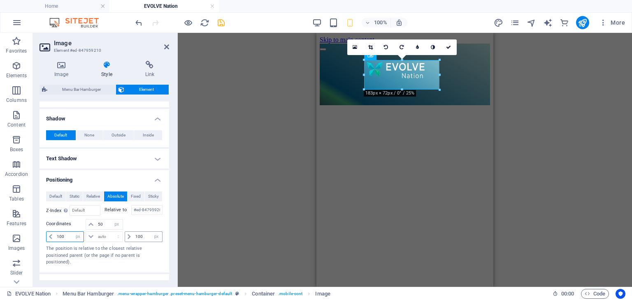
type input "100"
click at [140, 236] on input "100" at bounding box center [147, 237] width 29 height 10
type input "1"
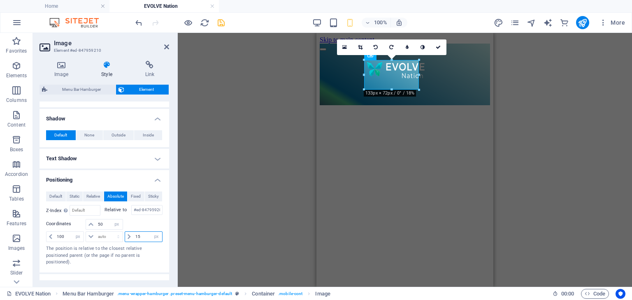
type input "1"
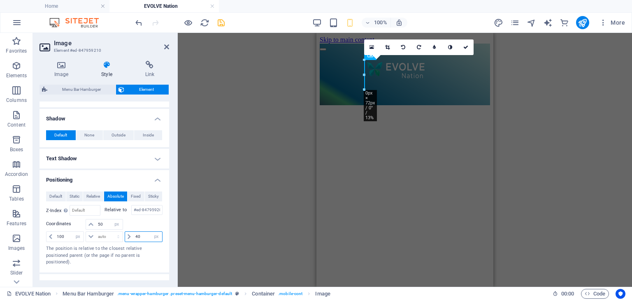
type input "4"
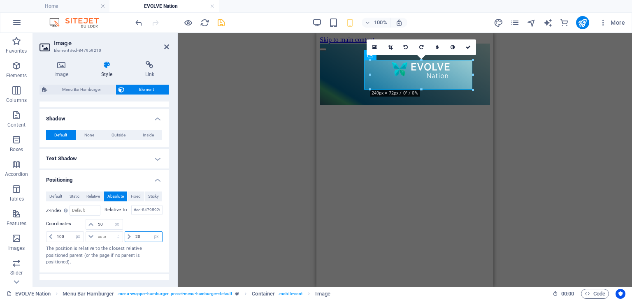
type input "20"
click at [212, 210] on div "Container H2 Text on background Text on background Container Image Menu Bar Ham…" at bounding box center [405, 160] width 454 height 254
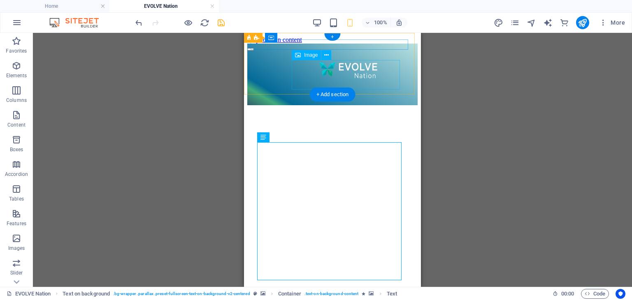
click at [350, 68] on figure at bounding box center [348, 68] width 127 height 31
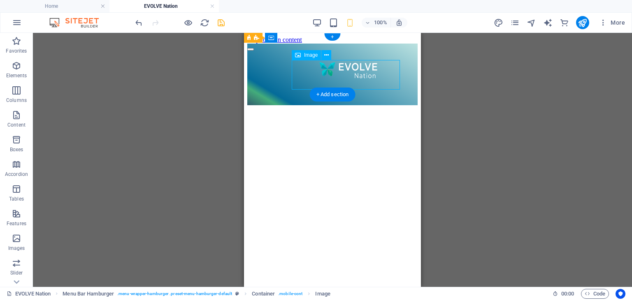
click at [350, 68] on figure at bounding box center [348, 68] width 127 height 31
select select "px"
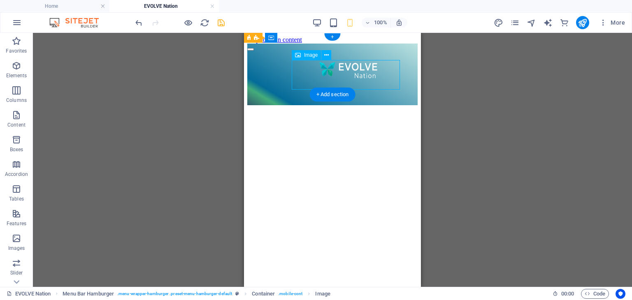
select select "px"
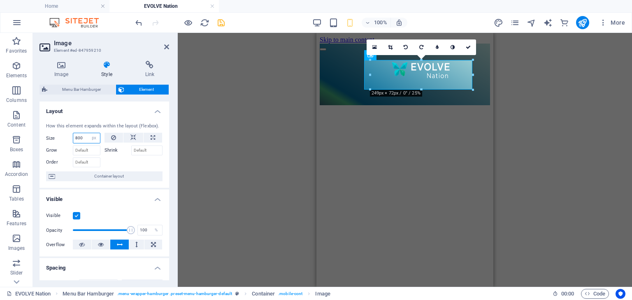
click at [82, 138] on input "800" at bounding box center [86, 138] width 27 height 10
type input "900"
click at [468, 44] on link at bounding box center [468, 47] width 16 height 16
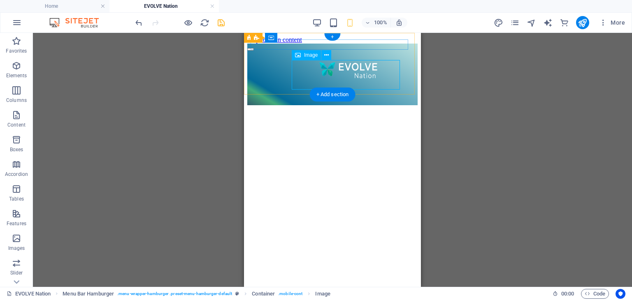
click at [346, 69] on figure at bounding box center [348, 68] width 127 height 31
select select "px"
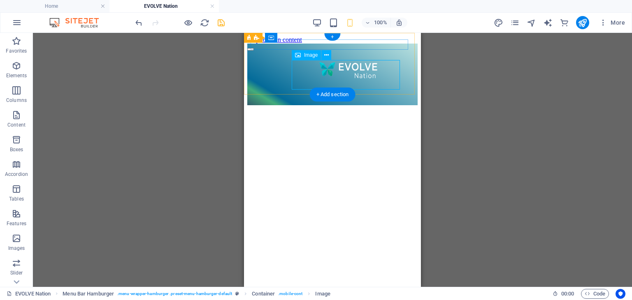
select select "px"
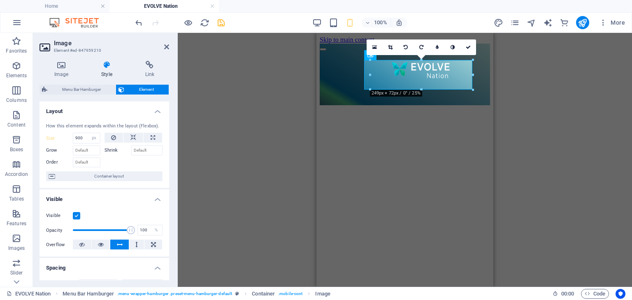
click at [53, 136] on label "Size" at bounding box center [59, 138] width 27 height 5
type input "800"
click at [465, 49] on icon at bounding box center [467, 47] width 5 height 5
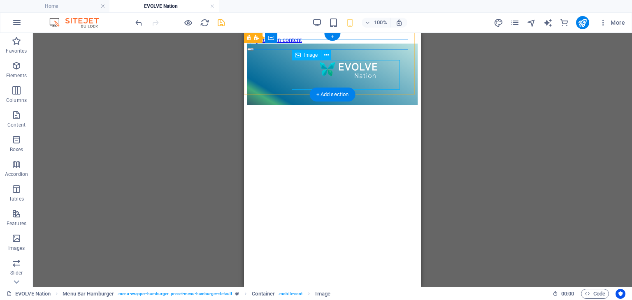
click at [352, 61] on figure at bounding box center [348, 68] width 127 height 31
click at [344, 80] on figure at bounding box center [348, 68] width 127 height 31
select select "px"
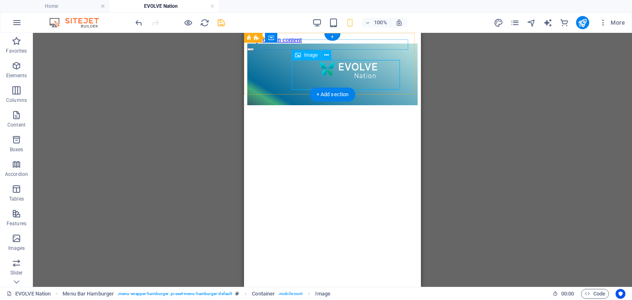
select select "px"
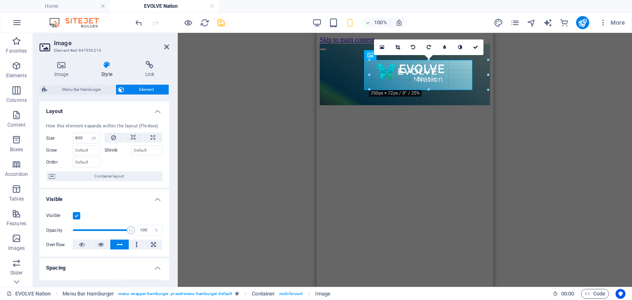
drag, startPoint x: 370, startPoint y: 61, endPoint x: 358, endPoint y: 57, distance: 12.8
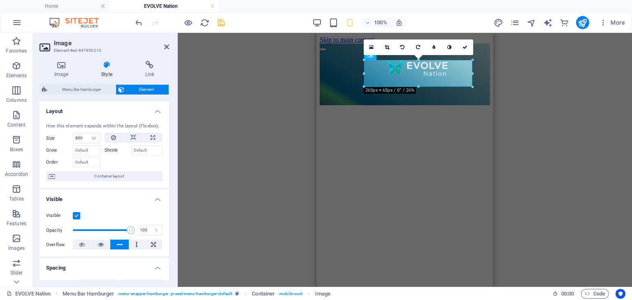
drag, startPoint x: 681, startPoint y: 119, endPoint x: 349, endPoint y: 106, distance: 332.5
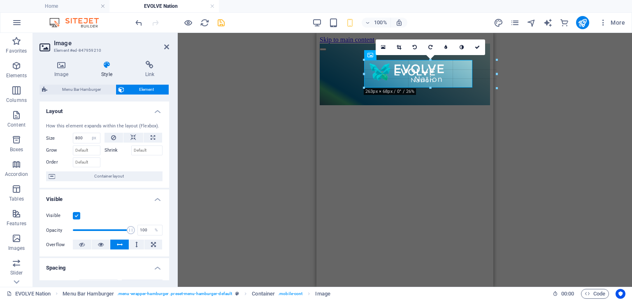
drag, startPoint x: 365, startPoint y: 87, endPoint x: 358, endPoint y: 93, distance: 9.1
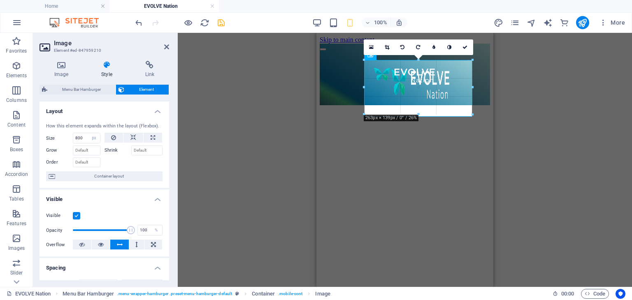
drag, startPoint x: 365, startPoint y: 86, endPoint x: 370, endPoint y: 79, distance: 8.8
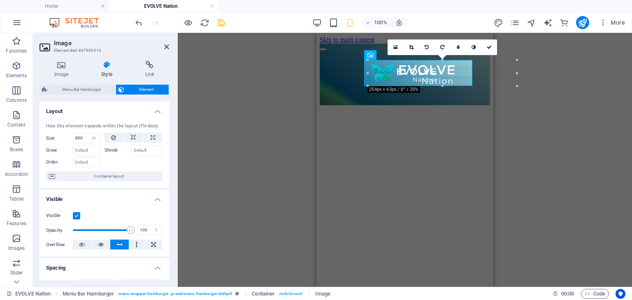
drag, startPoint x: 368, startPoint y: 84, endPoint x: 46, endPoint y: 63, distance: 322.3
drag, startPoint x: 364, startPoint y: 86, endPoint x: 359, endPoint y: 96, distance: 11.4
click at [359, 96] on div "Container H2 Text on background Text on background Container Image Menu Bar Ham…" at bounding box center [404, 160] width 177 height 254
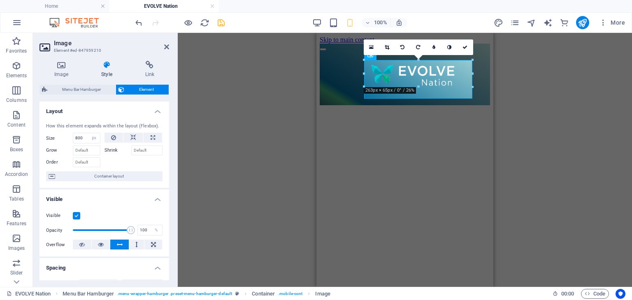
click at [522, 73] on div "Container H2 Text on background Text on background Container Image Menu Bar Ham…" at bounding box center [405, 160] width 454 height 254
click at [463, 45] on icon at bounding box center [464, 47] width 5 height 5
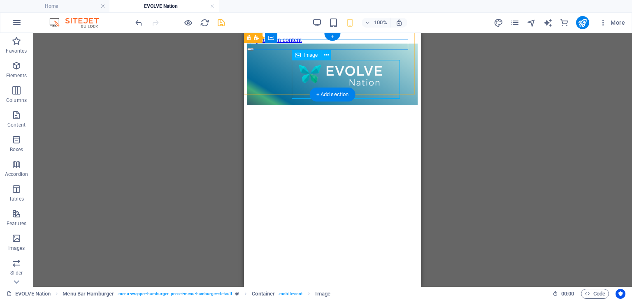
click at [375, 74] on figure at bounding box center [348, 73] width 127 height 40
click at [342, 75] on figure at bounding box center [348, 73] width 127 height 40
select select "px"
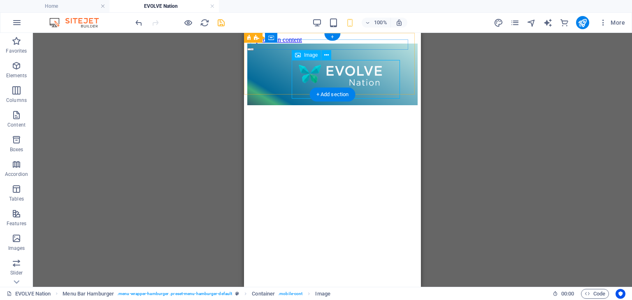
select select "px"
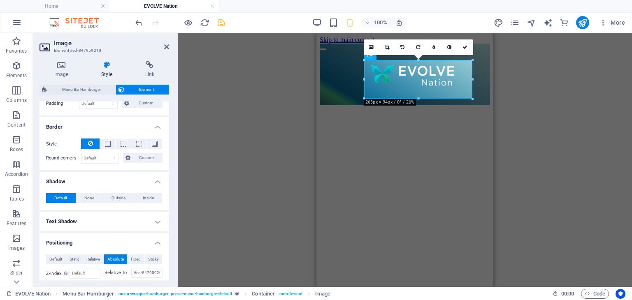
scroll to position [261, 0]
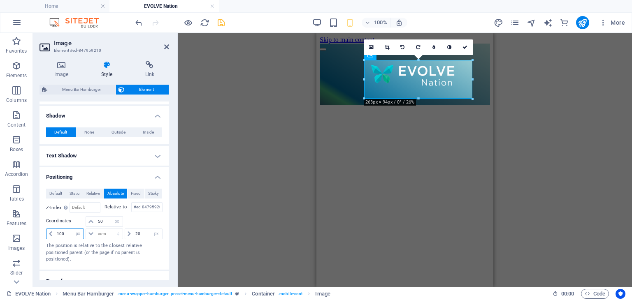
click at [65, 232] on input "100" at bounding box center [69, 234] width 29 height 10
click at [106, 222] on input "50" at bounding box center [109, 222] width 26 height 10
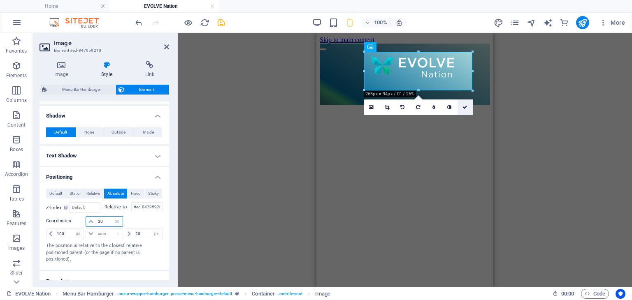
type input "30"
click at [463, 109] on icon at bounding box center [464, 107] width 5 height 5
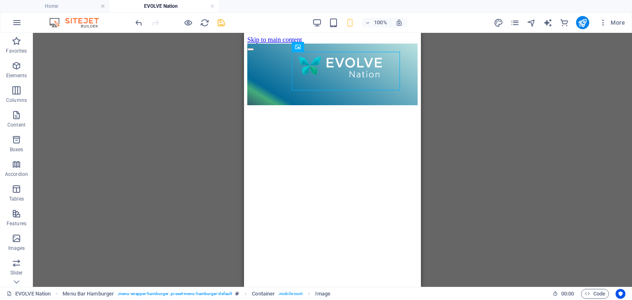
click at [505, 99] on div "Container H2 Text on background Text on background Container Menu Bar Hamburger…" at bounding box center [332, 160] width 599 height 254
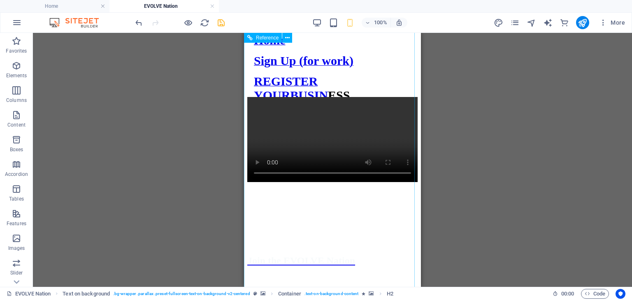
scroll to position [860, 0]
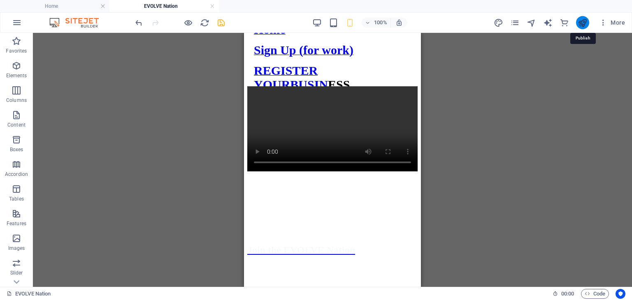
click at [584, 20] on icon "publish" at bounding box center [581, 22] width 9 height 9
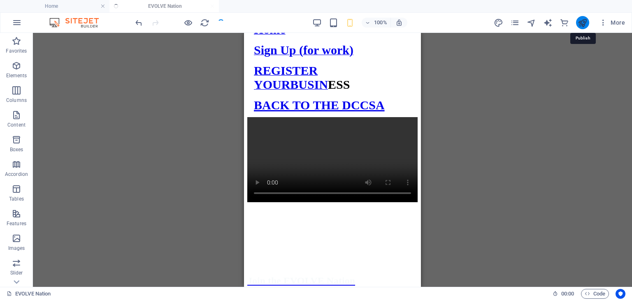
click at [579, 25] on icon "publish" at bounding box center [581, 22] width 9 height 9
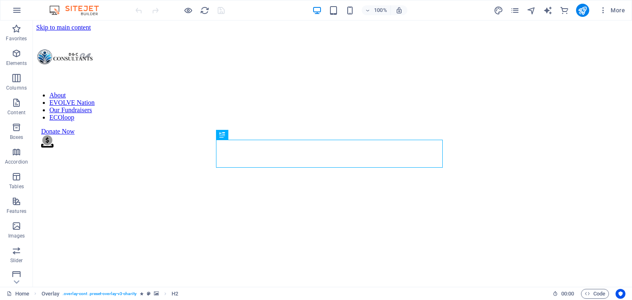
scroll to position [197, 0]
click at [584, 15] on button "publish" at bounding box center [582, 10] width 13 height 13
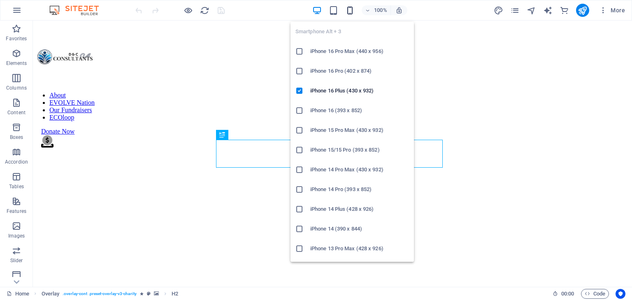
click at [348, 12] on icon "button" at bounding box center [349, 10] width 9 height 9
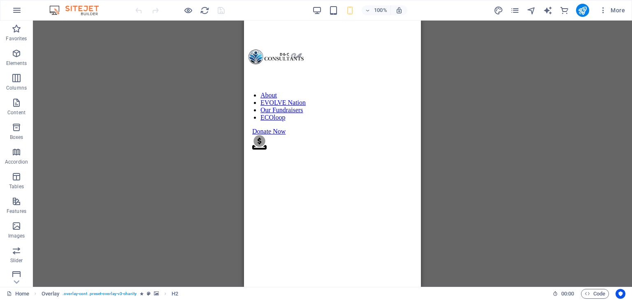
scroll to position [0, 0]
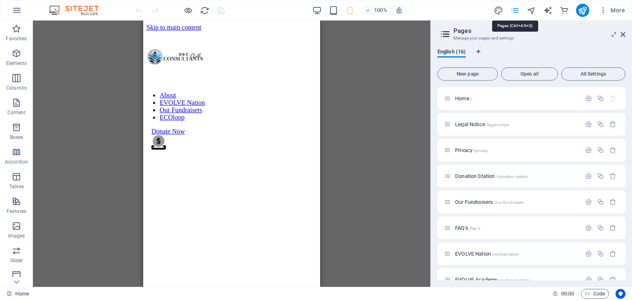
click at [204, 128] on div "Donate Now" at bounding box center [235, 131] width 169 height 7
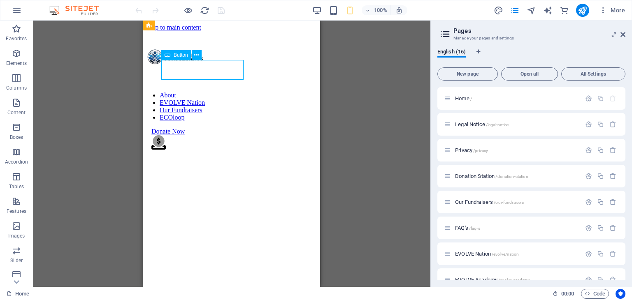
click at [204, 128] on div "Donate Now" at bounding box center [235, 131] width 169 height 7
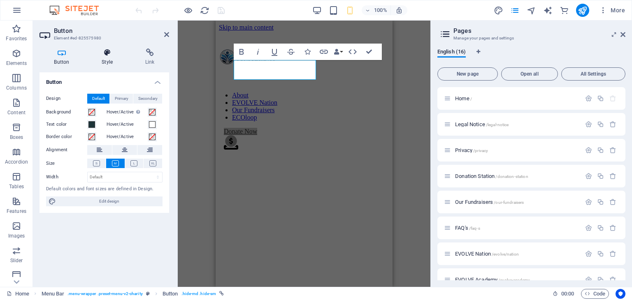
click at [105, 59] on h4 "Style" at bounding box center [109, 57] width 44 height 17
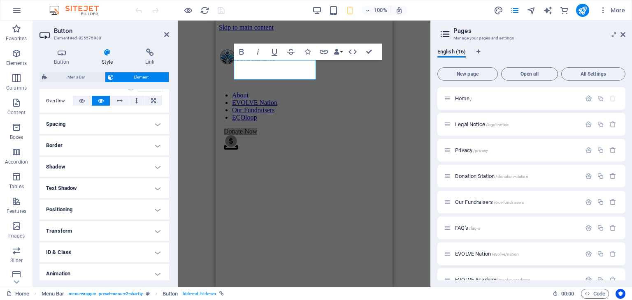
scroll to position [156, 0]
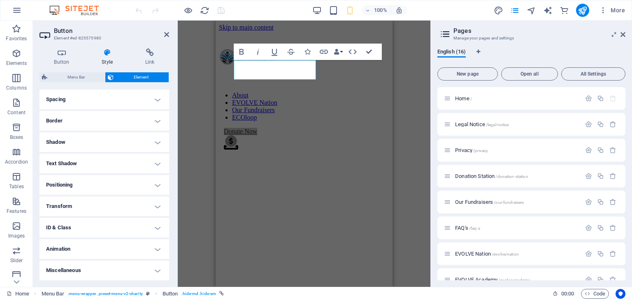
click at [94, 271] on h4 "Miscellaneous" at bounding box center [104, 271] width 130 height 20
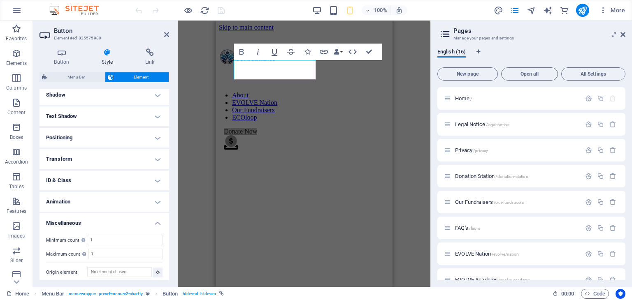
scroll to position [207, 0]
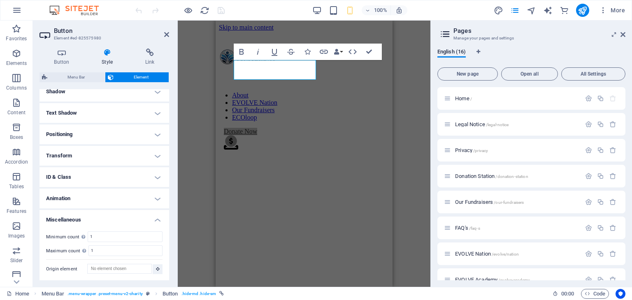
click at [108, 199] on h4 "Animation" at bounding box center [104, 199] width 130 height 20
click at [114, 172] on h4 "ID & Class" at bounding box center [104, 177] width 130 height 20
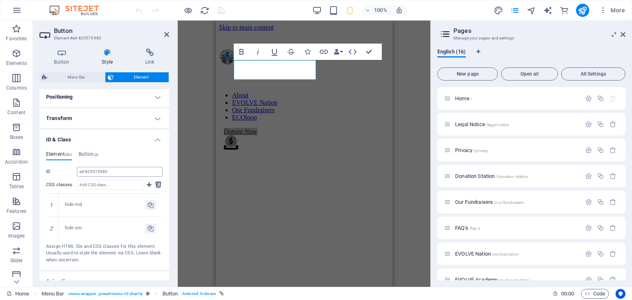
scroll to position [245, 0]
click at [75, 201] on div "hide-md" at bounding box center [105, 204] width 80 height 7
click at [150, 205] on icon at bounding box center [151, 205] width 6 height 10
copy div "md"
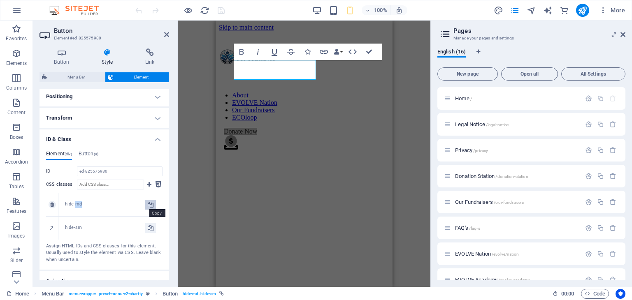
type input "hide-md"
click at [88, 155] on h4 "Button (a)" at bounding box center [89, 155] width 20 height 9
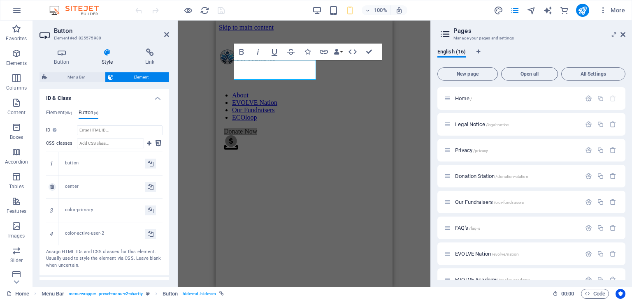
scroll to position [283, 0]
